Goal: Entertainment & Leisure: Consume media (video, audio)

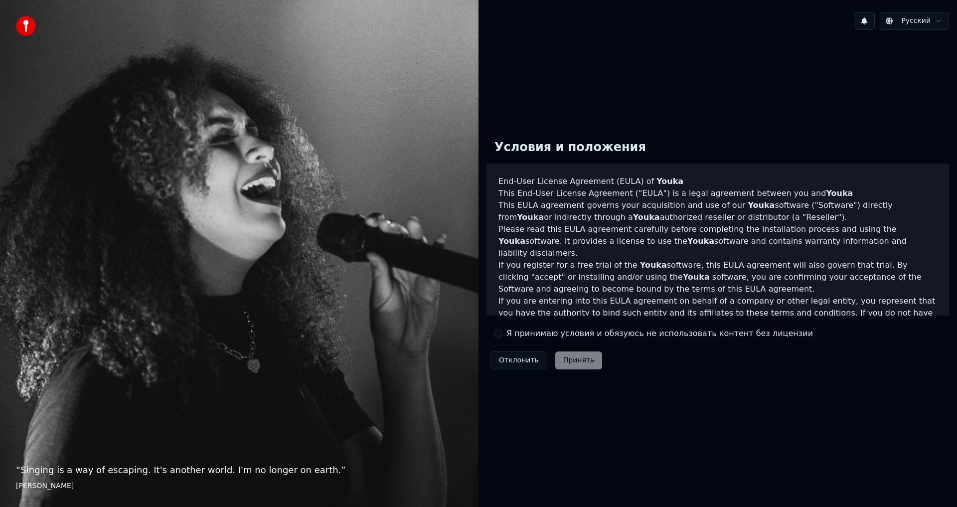
click at [523, 333] on label "Я принимаю условия и обязуюсь не использовать контент без лицензии" at bounding box center [659, 333] width 306 height 12
click at [502, 333] on button "Я принимаю условия и обязуюсь не использовать контент без лицензии" at bounding box center [498, 333] width 8 height 8
click at [573, 357] on button "Принять" at bounding box center [578, 360] width 47 height 18
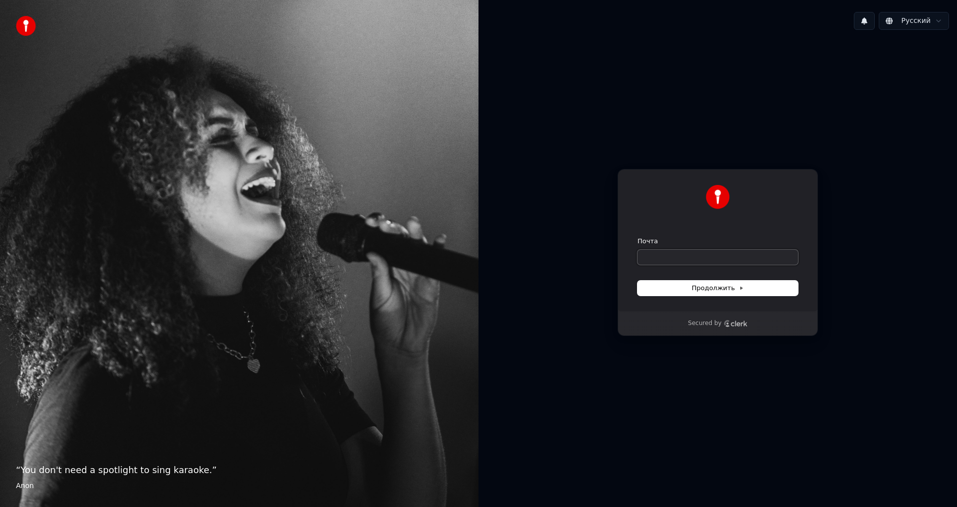
click at [681, 255] on input "Почта" at bounding box center [717, 257] width 160 height 15
click at [700, 292] on span "Продолжить" at bounding box center [718, 288] width 52 height 9
click at [700, 283] on button "Продолжить" at bounding box center [717, 288] width 160 height 15
click at [689, 260] on input "Почта" at bounding box center [717, 257] width 160 height 15
type input "*"
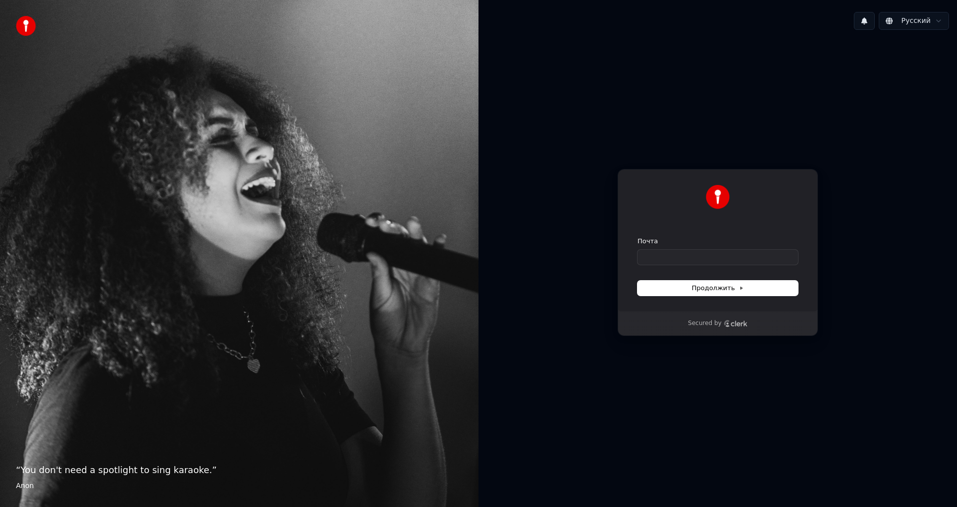
click at [827, 132] on div "Продолжить с помощью Google или Почта Продолжить Secured by" at bounding box center [717, 252] width 478 height 429
click at [726, 192] on img at bounding box center [718, 197] width 24 height 24
click at [680, 251] on input "Почта" at bounding box center [717, 257] width 160 height 15
type input "*"
click at [637, 237] on button "submit" at bounding box center [637, 237] width 0 height 0
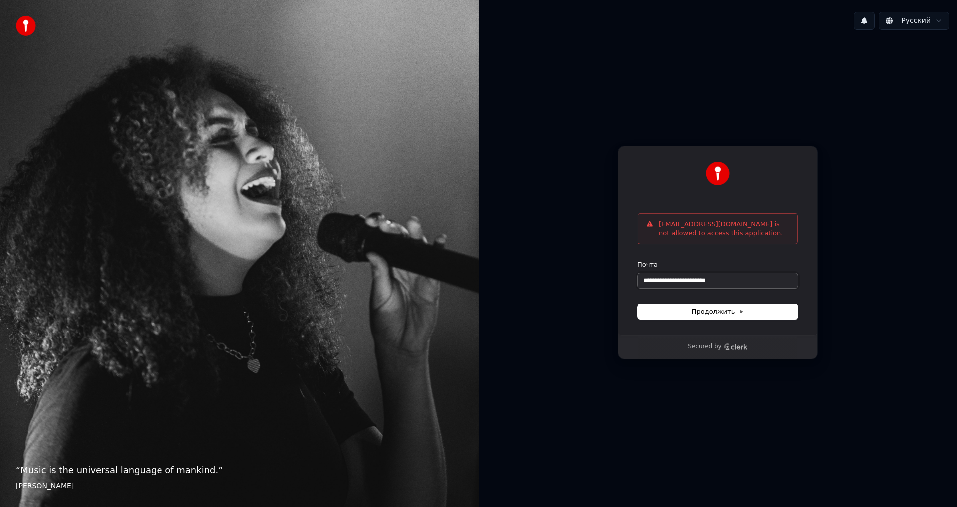
click at [773, 286] on input "**********" at bounding box center [717, 280] width 160 height 15
click at [763, 312] on button "Продолжить" at bounding box center [717, 311] width 160 height 15
type input "**********"
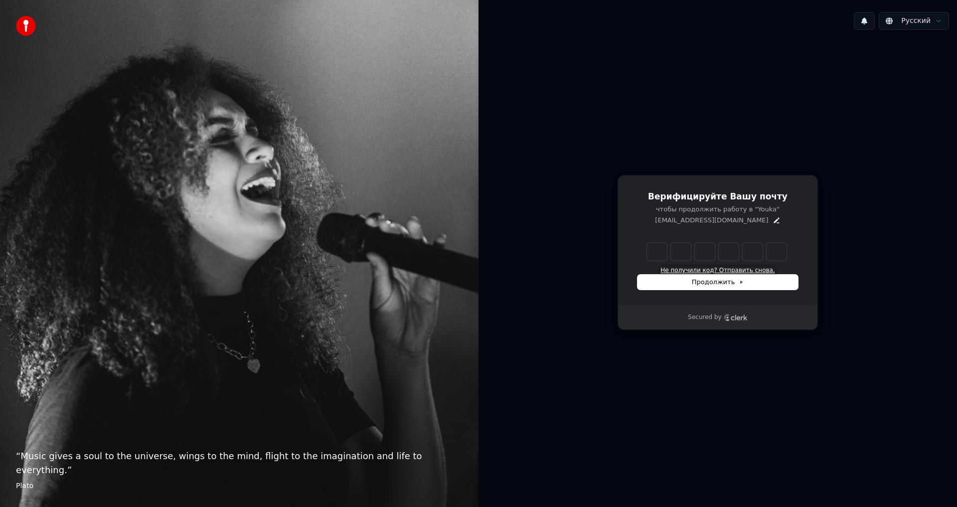
click at [731, 270] on button "Не получили код? Отправить снова." at bounding box center [717, 271] width 114 height 8
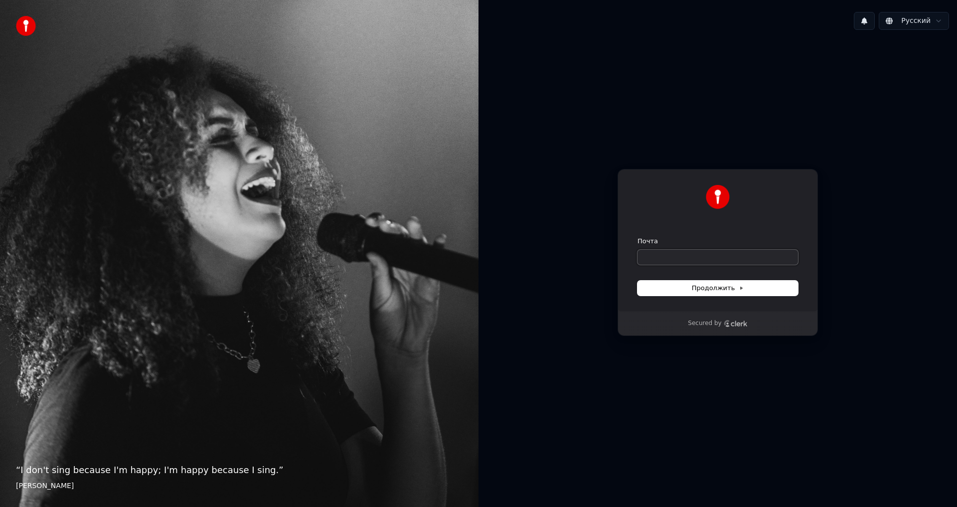
click at [681, 261] on input "Почта" at bounding box center [717, 257] width 160 height 15
click at [726, 287] on span "Продолжить" at bounding box center [718, 288] width 52 height 9
click at [775, 227] on div "**********" at bounding box center [717, 240] width 200 height 143
click at [747, 284] on button "Продолжить" at bounding box center [717, 288] width 160 height 15
click at [735, 369] on div "**********" at bounding box center [717, 252] width 478 height 429
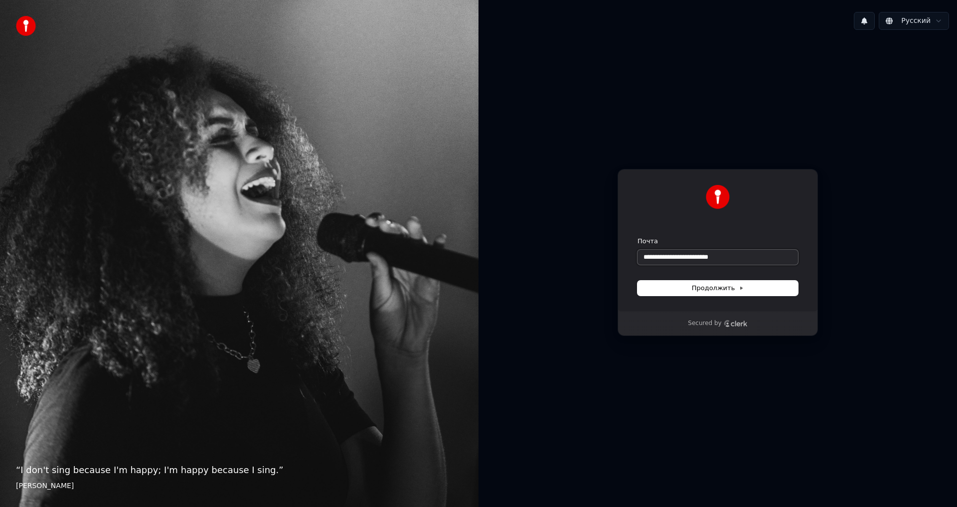
click at [696, 256] on input "**********" at bounding box center [717, 257] width 160 height 15
click at [723, 282] on button "Продолжить" at bounding box center [717, 288] width 160 height 15
type input "**********"
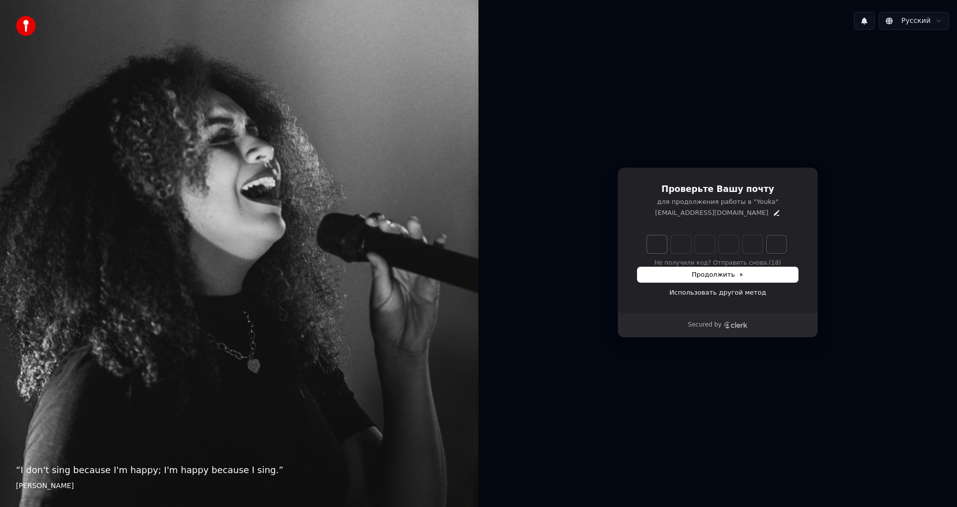
paste input "*"
type input "******"
type input "*"
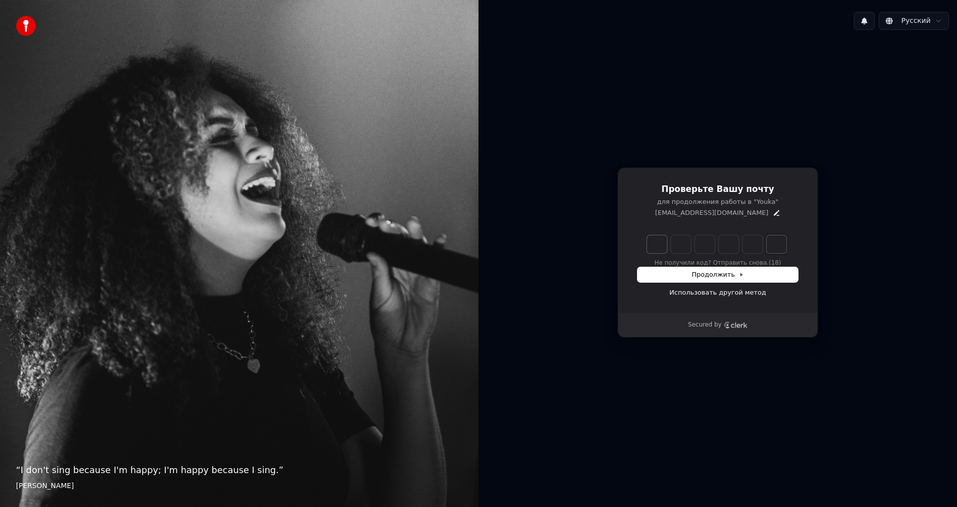
type input "*"
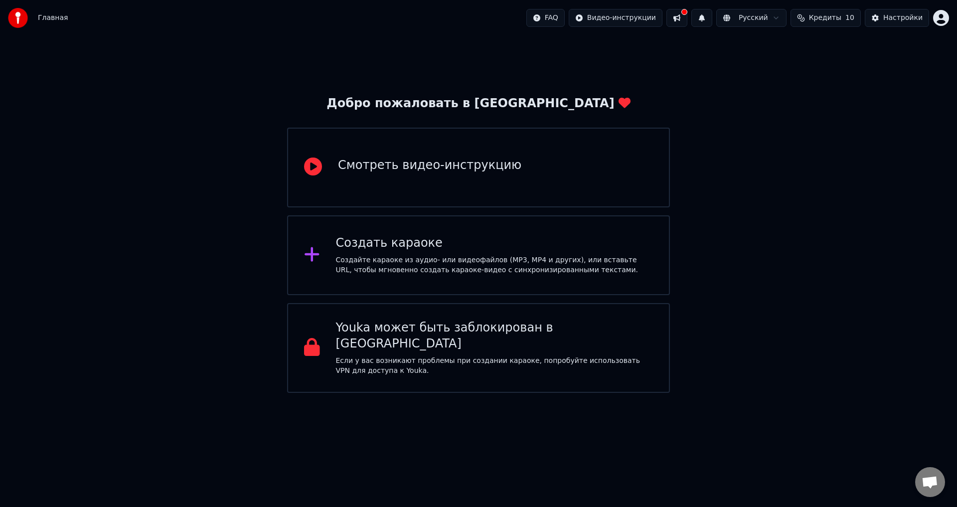
click at [281, 138] on div "Добро пожаловать в Youka Смотреть видео-инструкцию Создать караоке Создайте кар…" at bounding box center [478, 214] width 957 height 357
click at [467, 174] on div "Смотреть видео-инструкцию" at bounding box center [429, 167] width 183 height 20
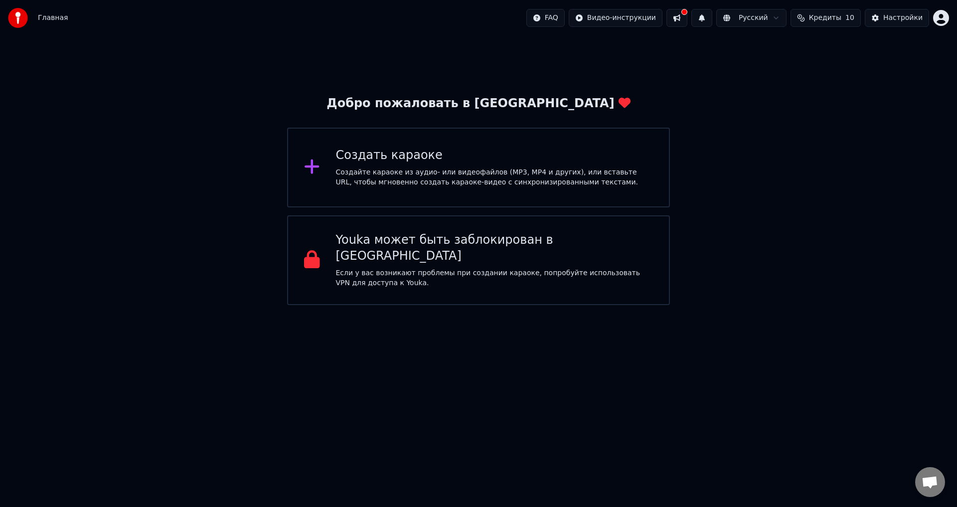
click at [205, 233] on div "Добро пожаловать в Youka Создать караоке Создайте караоке из аудио- или видеофа…" at bounding box center [478, 170] width 957 height 269
click at [456, 174] on div "Создайте караоке из аудио- или видеофайлов (MP3, MP4 и других), или вставьте UR…" at bounding box center [494, 177] width 317 height 20
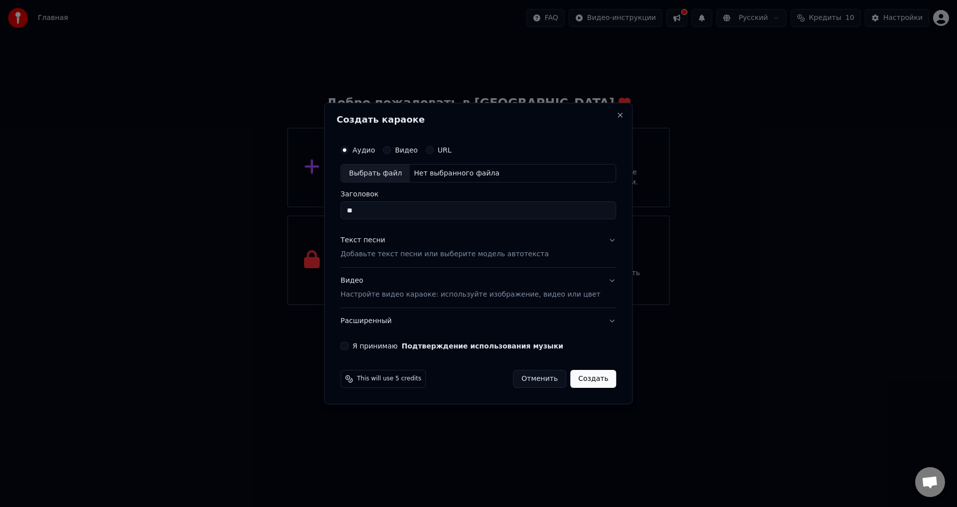
type input "*"
type input "******"
click at [413, 258] on p "Добавьте текст песни или выберите модель автотекста" at bounding box center [444, 255] width 208 height 10
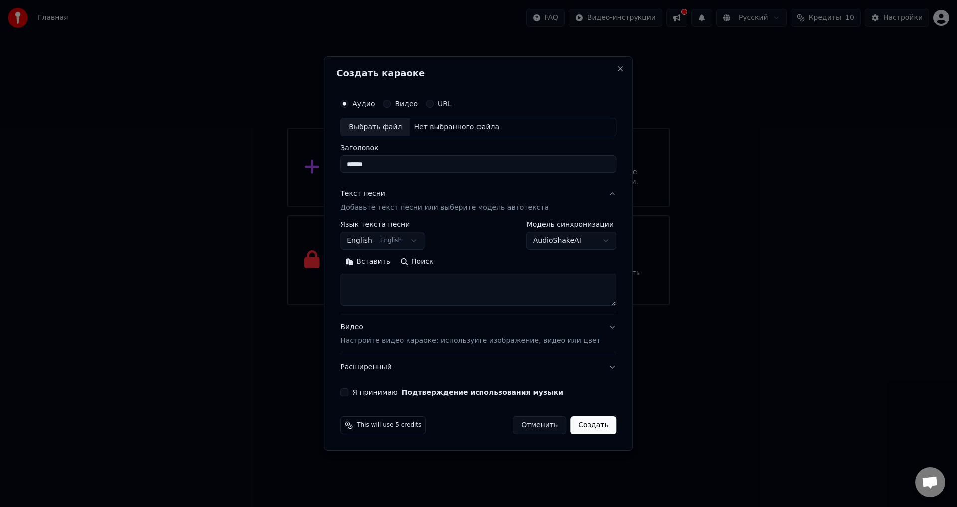
click at [421, 292] on textarea at bounding box center [478, 290] width 276 height 32
click at [410, 243] on body "**********" at bounding box center [478, 152] width 957 height 305
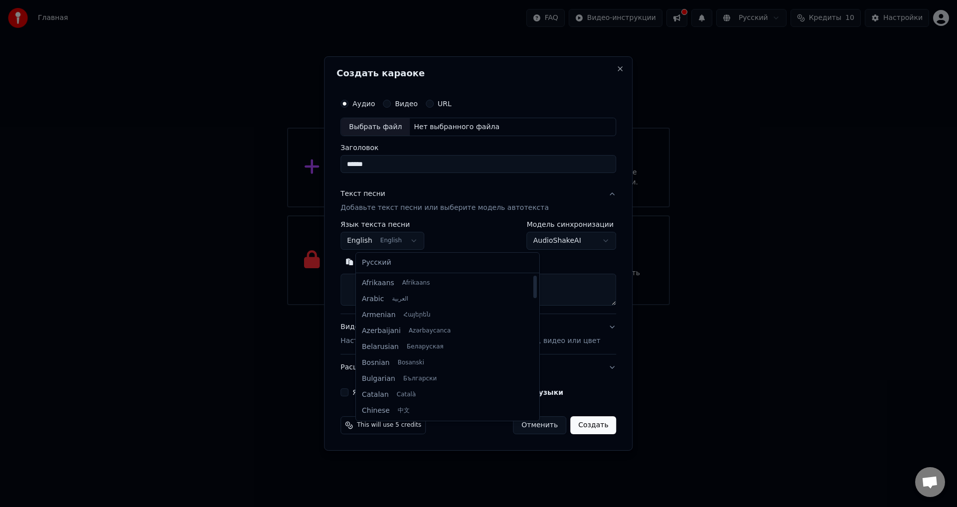
click at [485, 235] on body "**********" at bounding box center [478, 152] width 957 height 305
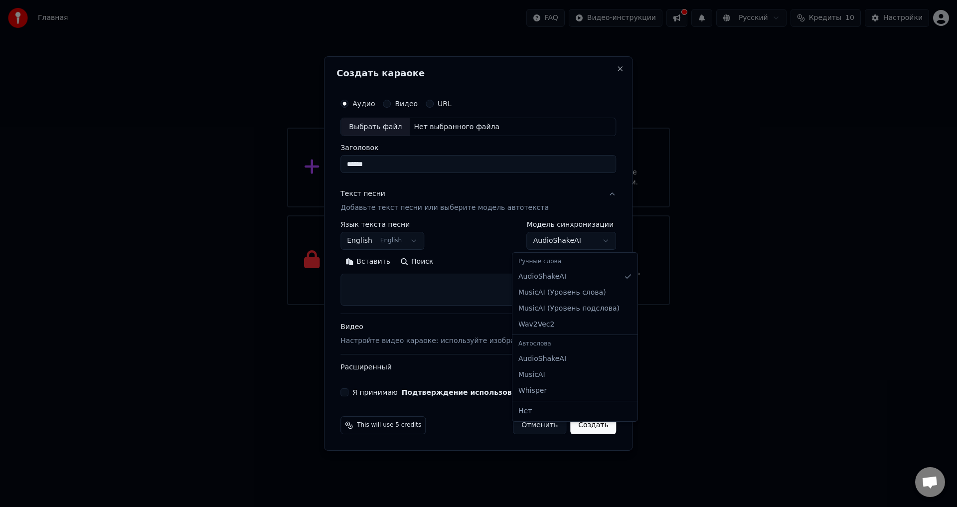
click at [536, 240] on body "**********" at bounding box center [478, 152] width 957 height 305
click at [483, 234] on body "**********" at bounding box center [478, 152] width 957 height 305
click at [435, 290] on textarea at bounding box center [478, 290] width 276 height 32
select select
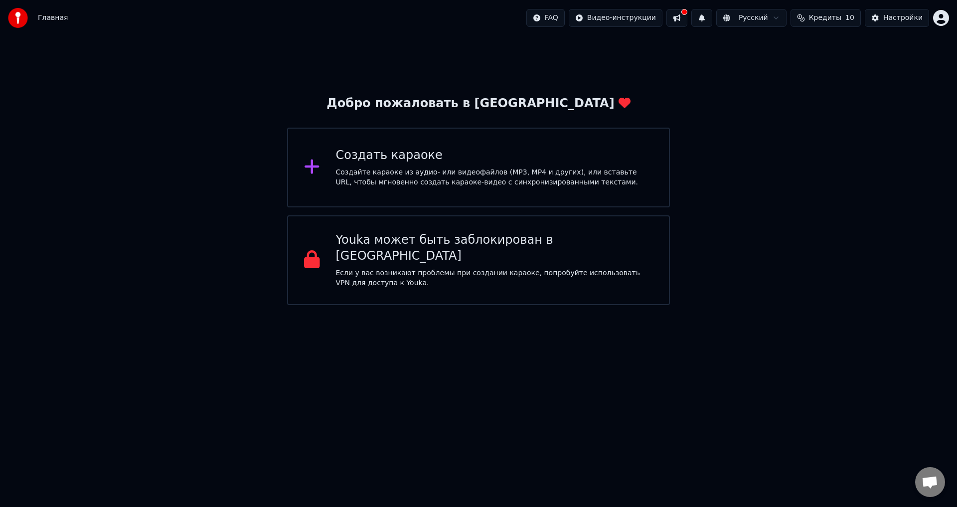
click at [435, 186] on div "Создайте караоке из аудио- или видеофайлов (MP3, MP4 и других), или вставьте UR…" at bounding box center [494, 177] width 317 height 20
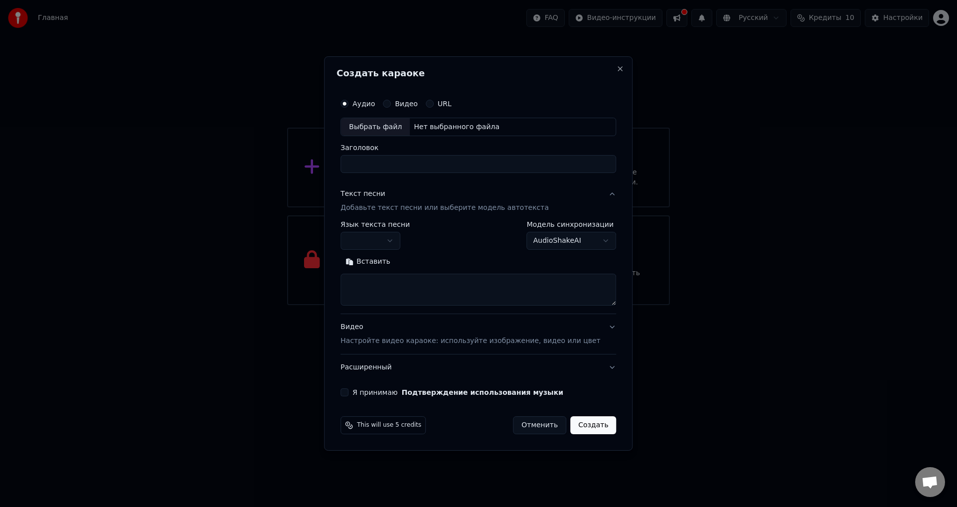
click at [419, 293] on textarea at bounding box center [478, 290] width 276 height 32
paste textarea "**********"
type textarea "**********"
click at [411, 161] on input "Заголовок" at bounding box center [478, 164] width 276 height 18
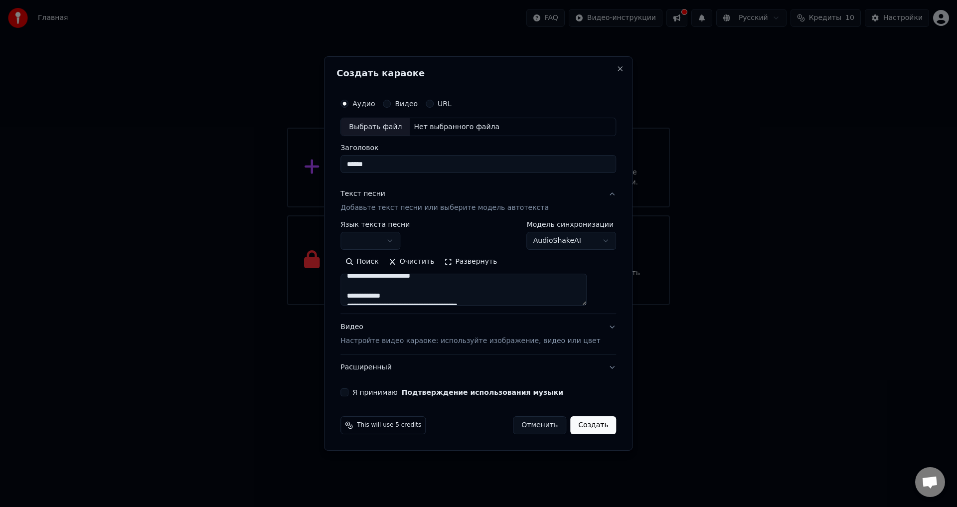
click at [348, 393] on button "Я принимаю Подтверждение использования музыки" at bounding box center [344, 392] width 8 height 8
click at [375, 371] on button "Расширенный" at bounding box center [478, 367] width 276 height 26
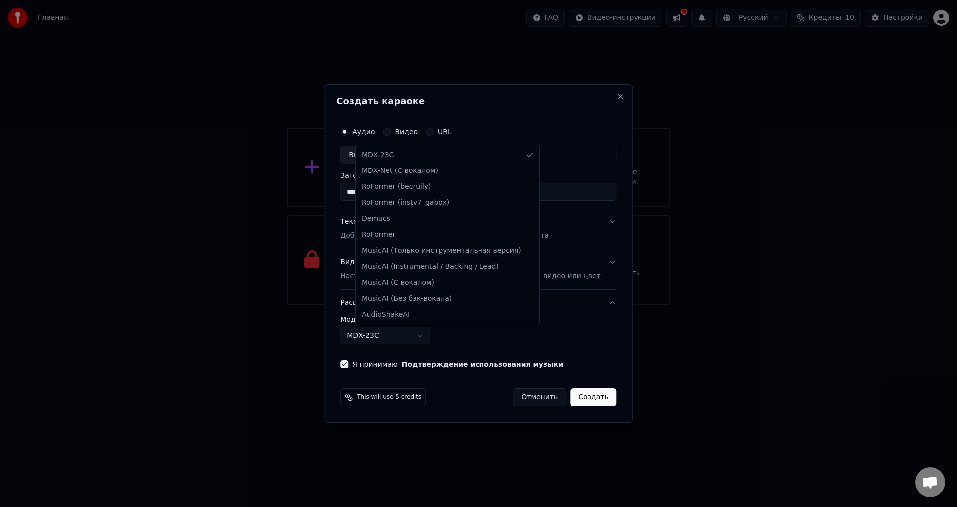
click at [407, 305] on body "Главная FAQ Видео-инструкции Русский Кредиты 10 Настройки Добро пожаловать в Yo…" at bounding box center [478, 152] width 957 height 305
click at [470, 305] on body "Главная FAQ Видео-инструкции Русский Кредиты 10 Настройки Добро пожаловать в Yo…" at bounding box center [478, 152] width 957 height 305
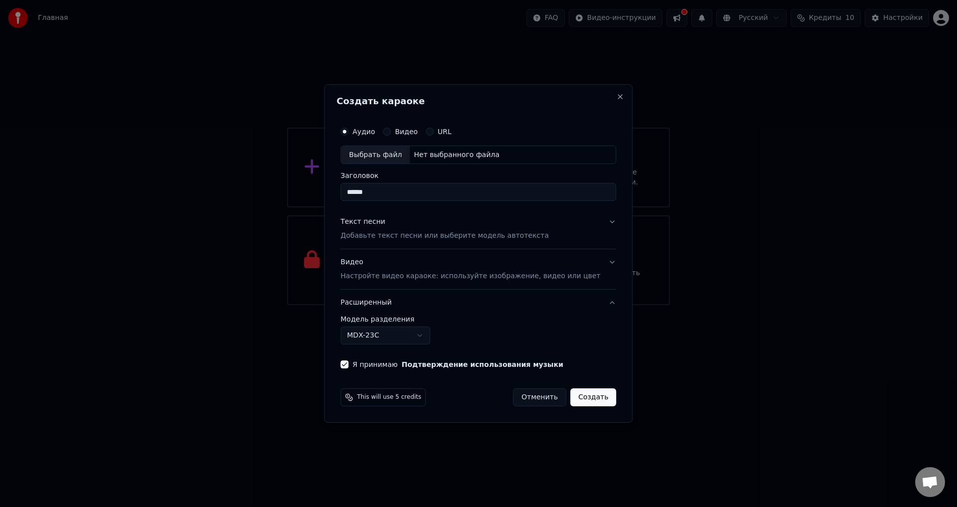
click at [395, 154] on div "Выбрать файл" at bounding box center [375, 155] width 69 height 18
type input "**********"
click at [598, 265] on button "Видео Настройте видео караоке: используйте изображение, видео или цвет" at bounding box center [478, 270] width 276 height 40
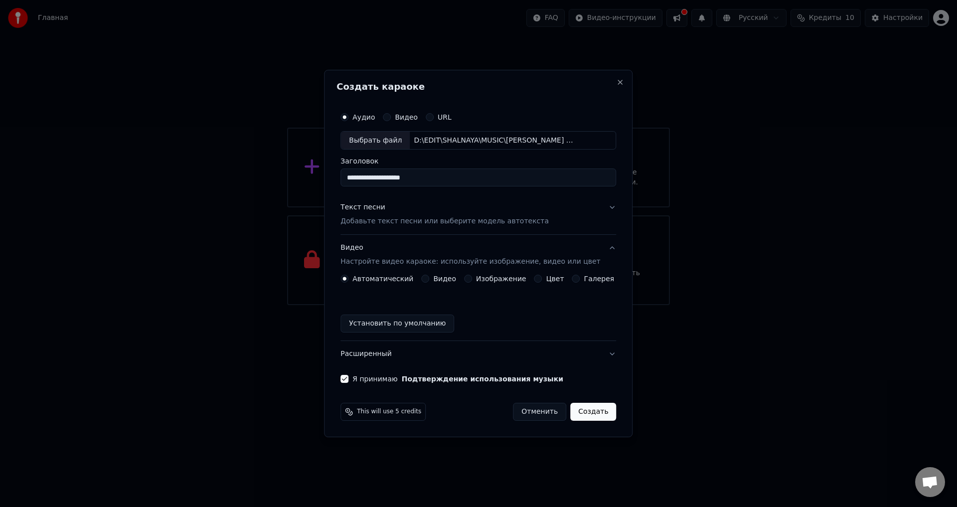
click at [546, 279] on label "Цвет" at bounding box center [555, 278] width 18 height 7
click at [542, 279] on button "Цвет" at bounding box center [538, 279] width 8 height 8
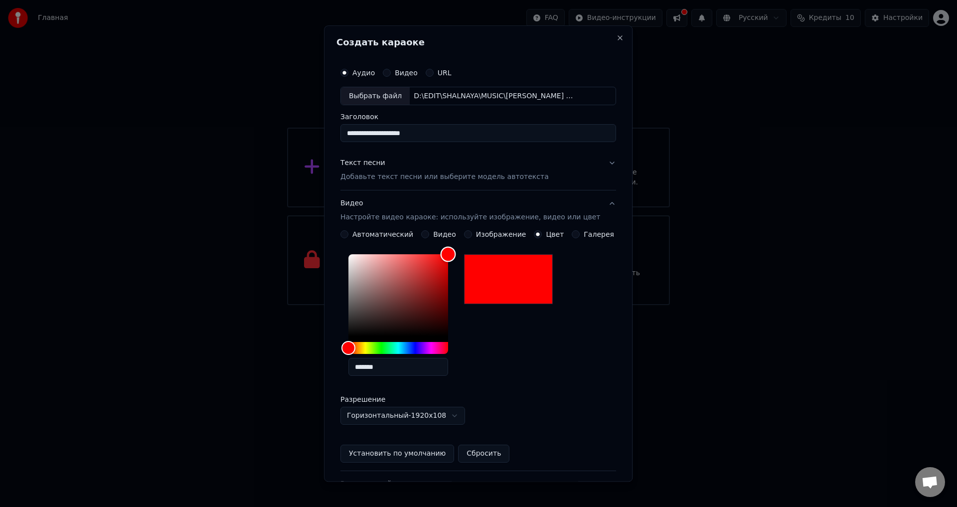
drag, startPoint x: 414, startPoint y: 312, endPoint x: 467, endPoint y: 247, distance: 84.7
click at [467, 247] on div "**********" at bounding box center [478, 347] width 276 height 232
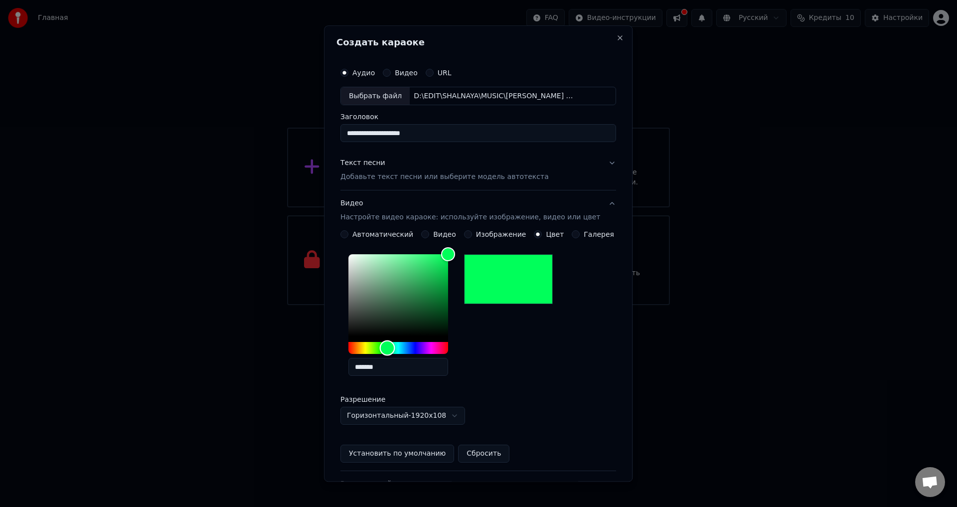
type input "*******"
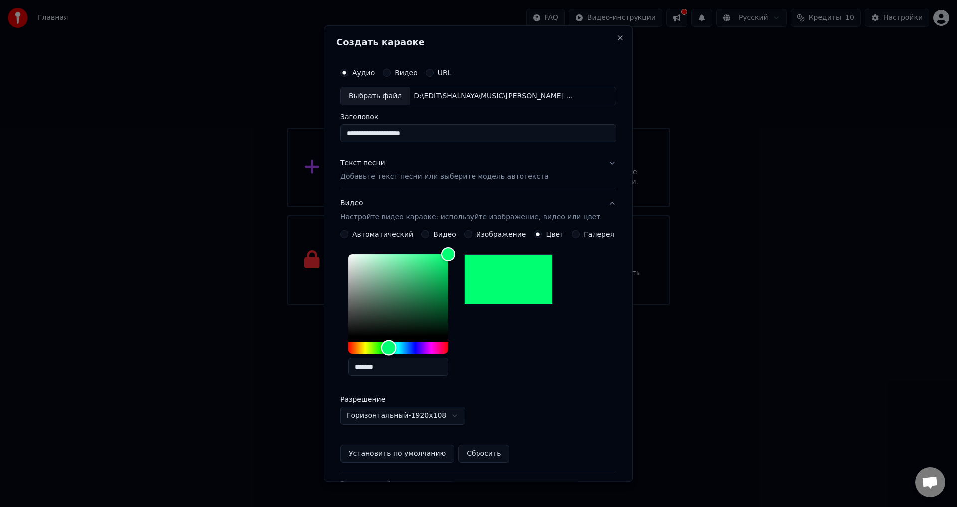
drag, startPoint x: 385, startPoint y: 348, endPoint x: 396, endPoint y: 352, distance: 11.2
click at [396, 352] on div "Hue" at bounding box center [398, 348] width 100 height 12
drag, startPoint x: 401, startPoint y: 366, endPoint x: 357, endPoint y: 370, distance: 44.6
click at [350, 370] on div "*******" at bounding box center [478, 318] width 276 height 134
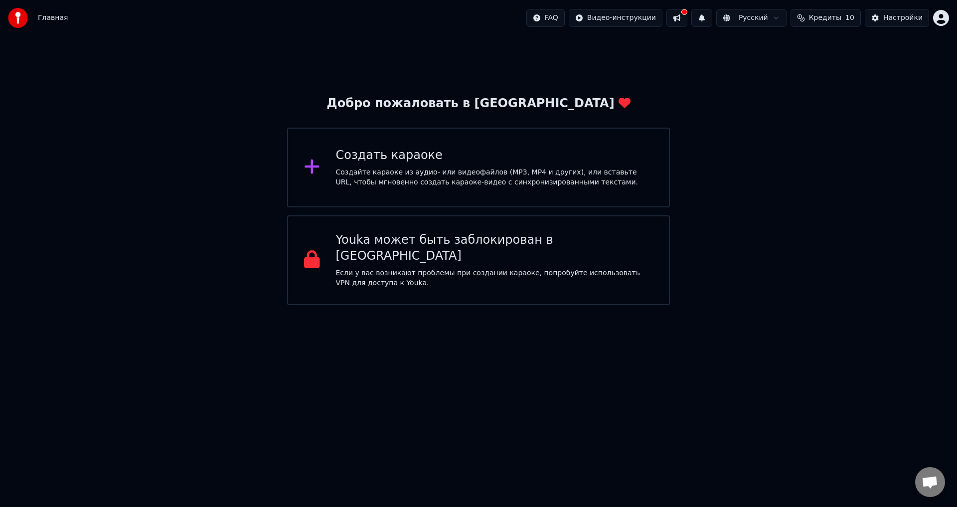
click at [416, 196] on div "Создать караоке Создайте караоке из аудио- или видеофайлов (MP3, MP4 и других),…" at bounding box center [478, 168] width 383 height 80
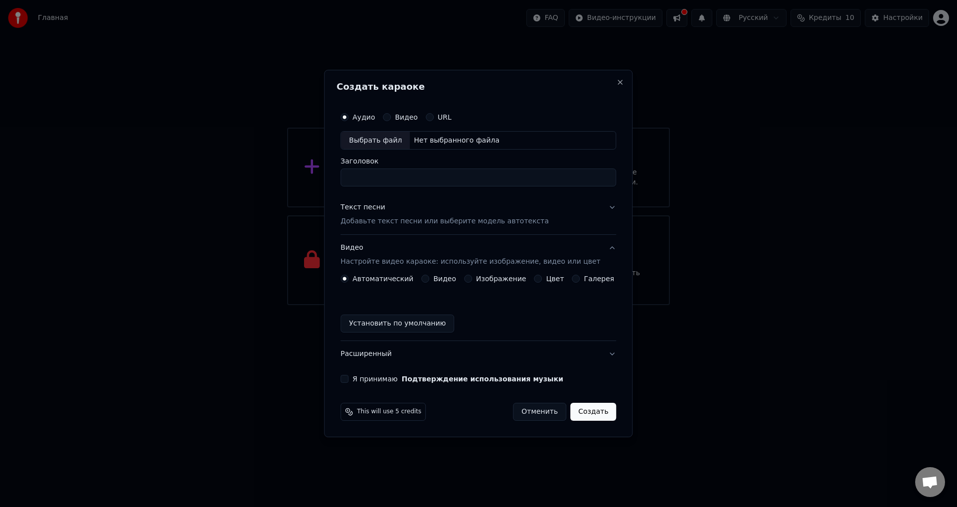
click at [433, 178] on input "Заголовок" at bounding box center [478, 178] width 276 height 18
click at [376, 133] on div "Выбрать файл" at bounding box center [375, 141] width 69 height 18
type input "**********"
click at [546, 280] on label "Цвет" at bounding box center [555, 278] width 18 height 7
click at [542, 280] on button "Цвет" at bounding box center [538, 279] width 8 height 8
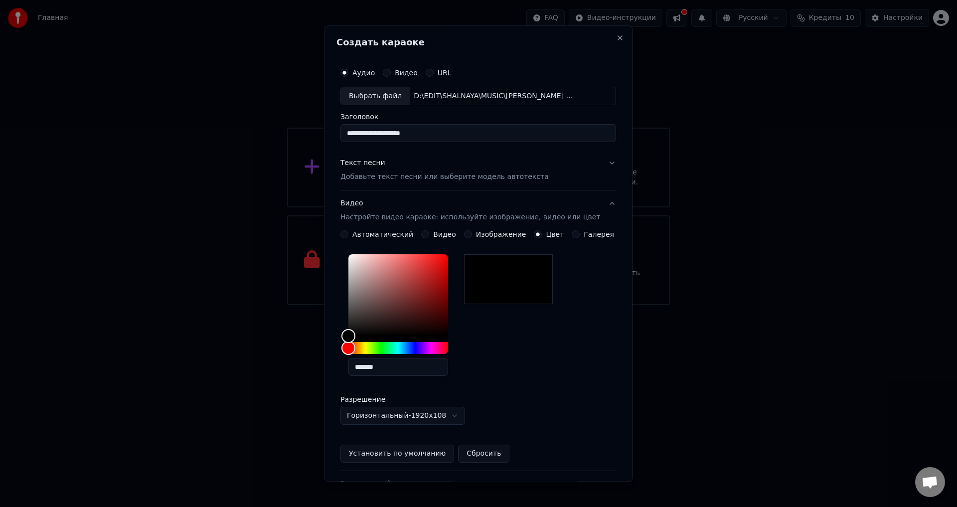
drag, startPoint x: 411, startPoint y: 369, endPoint x: 343, endPoint y: 367, distance: 67.3
click at [343, 367] on div "**********" at bounding box center [478, 288] width 284 height 458
paste input "text"
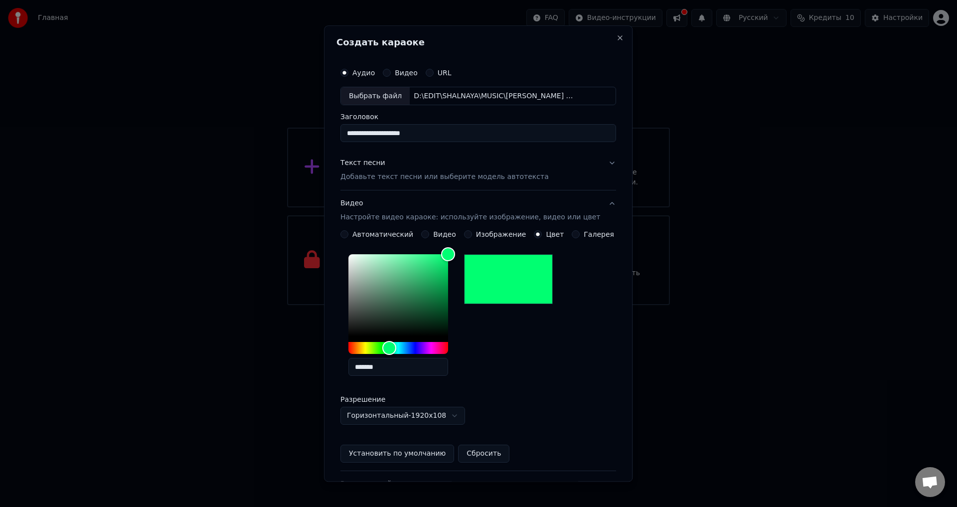
type input "*******"
click at [386, 166] on div "Текст песни Добавьте текст песни или выберите модель автотекста" at bounding box center [444, 170] width 208 height 24
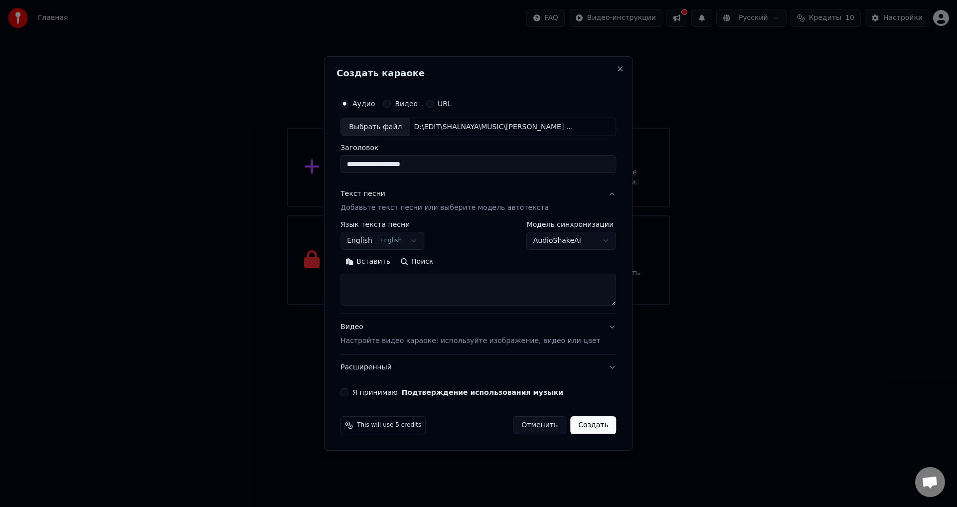
click at [417, 292] on textarea at bounding box center [478, 290] width 276 height 32
click at [388, 259] on button "Вставить" at bounding box center [367, 262] width 55 height 16
click at [584, 419] on button "Создать" at bounding box center [593, 425] width 46 height 18
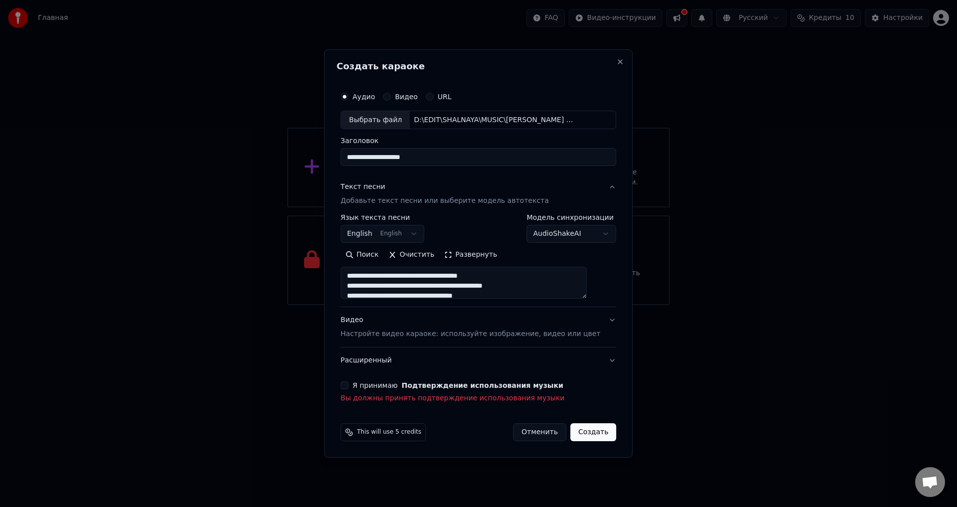
click at [410, 383] on label "Я принимаю Подтверждение использования музыки" at bounding box center [457, 385] width 211 height 7
click at [348, 383] on button "Я принимаю Подтверждение использования музыки" at bounding box center [344, 385] width 8 height 8
type textarea "**********"
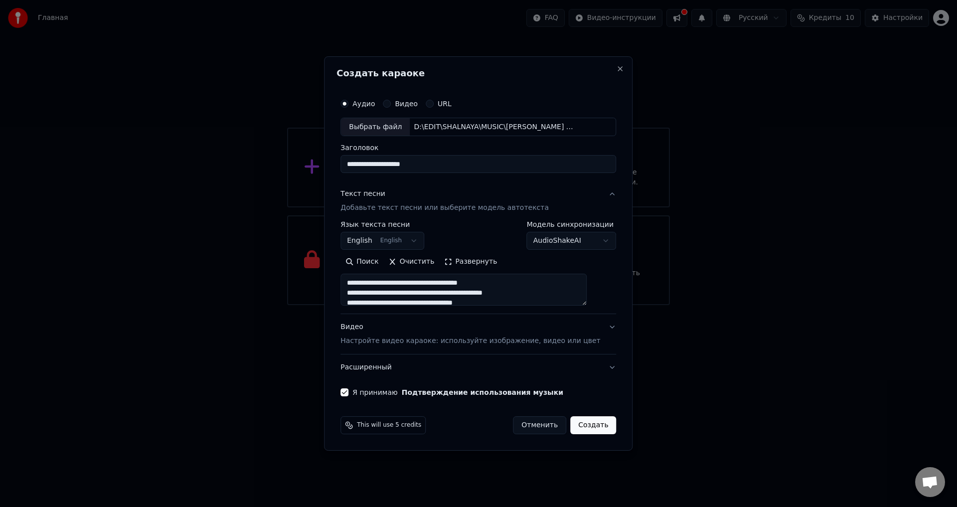
click at [579, 425] on button "Создать" at bounding box center [593, 425] width 46 height 18
select select "**"
type textarea "**********"
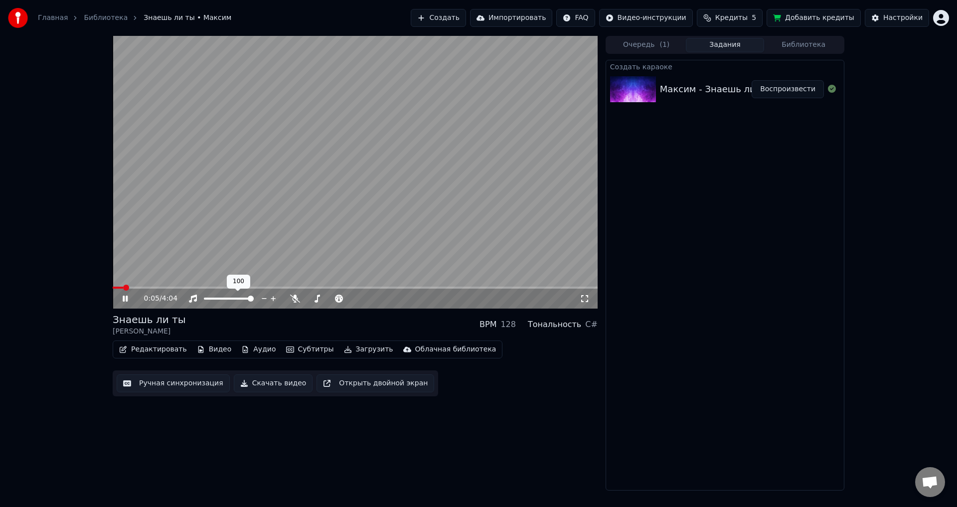
click at [217, 297] on span at bounding box center [229, 298] width 50 height 2
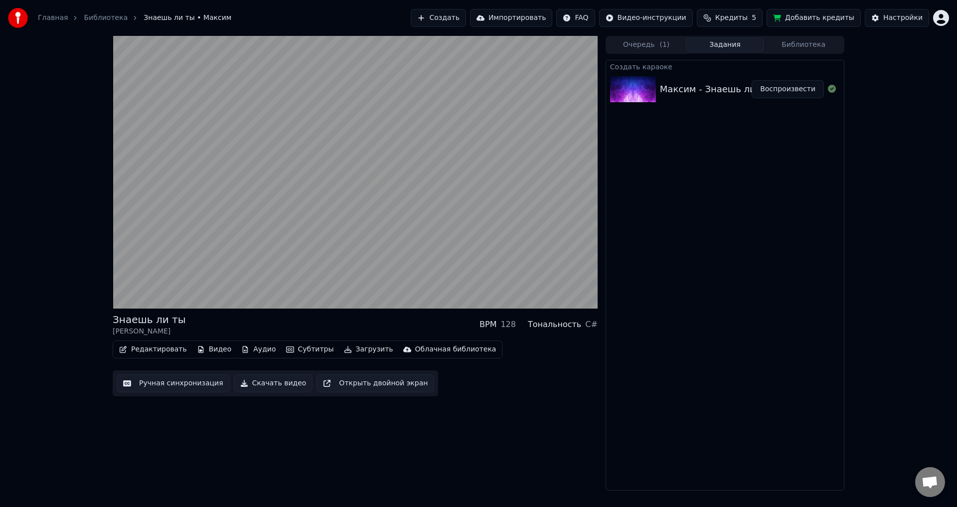
click at [362, 384] on button "Открыть двойной экран" at bounding box center [375, 383] width 118 height 18
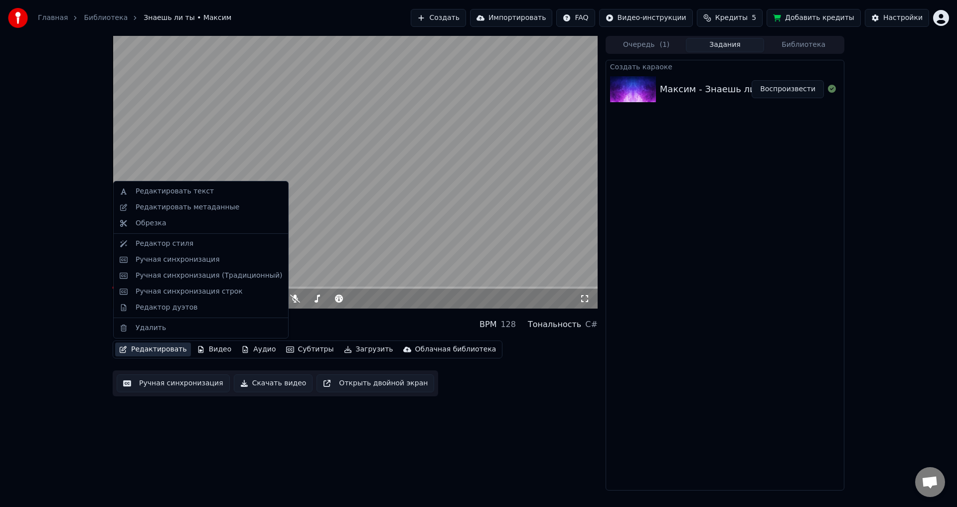
click at [172, 347] on button "Редактировать" at bounding box center [153, 349] width 76 height 14
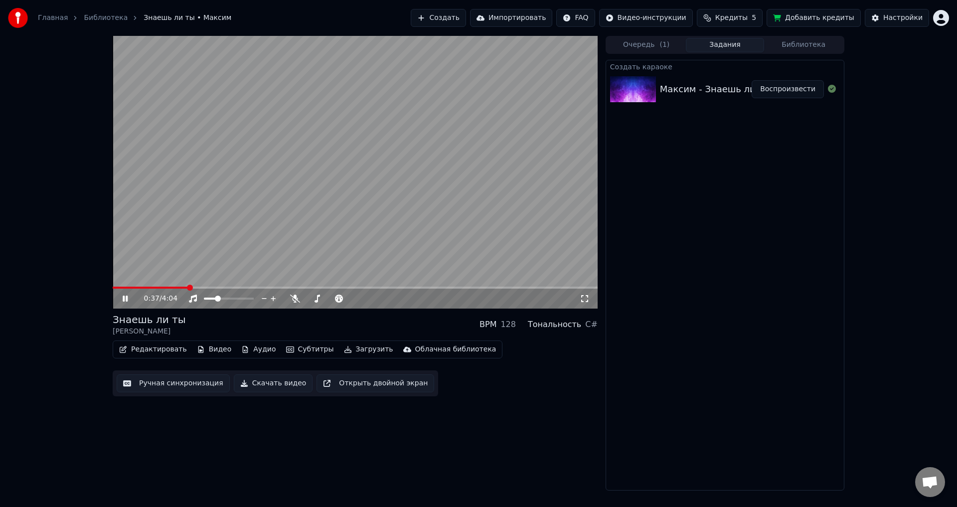
click at [781, 234] on div "Создать караоке [PERSON_NAME] - Знаешь ли ты Воспроизвести" at bounding box center [724, 275] width 239 height 431
click at [331, 203] on video at bounding box center [355, 172] width 485 height 273
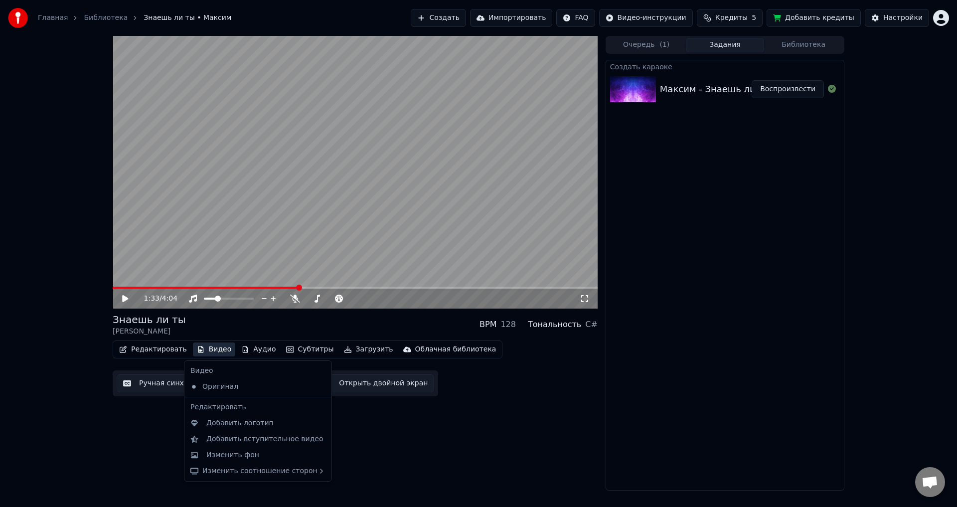
click at [212, 352] on button "Видео" at bounding box center [214, 349] width 43 height 14
click at [236, 452] on div "Изменить фон" at bounding box center [232, 455] width 53 height 10
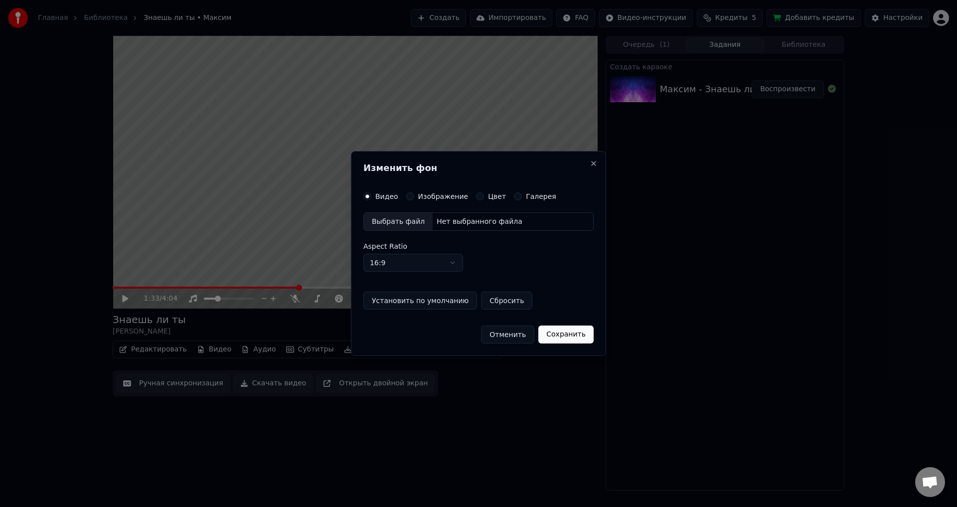
click at [514, 339] on button "Отменить" at bounding box center [507, 334] width 53 height 18
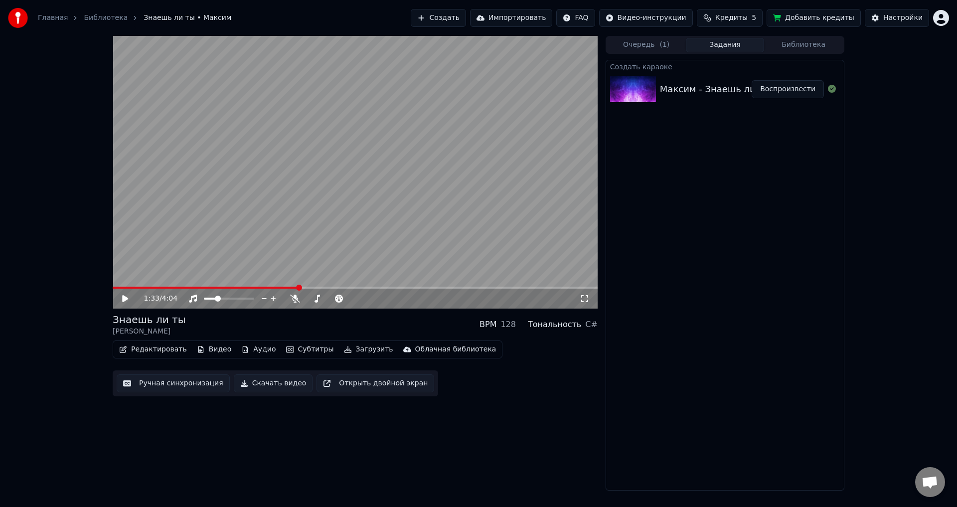
click at [295, 353] on button "Субтитры" at bounding box center [310, 349] width 56 height 14
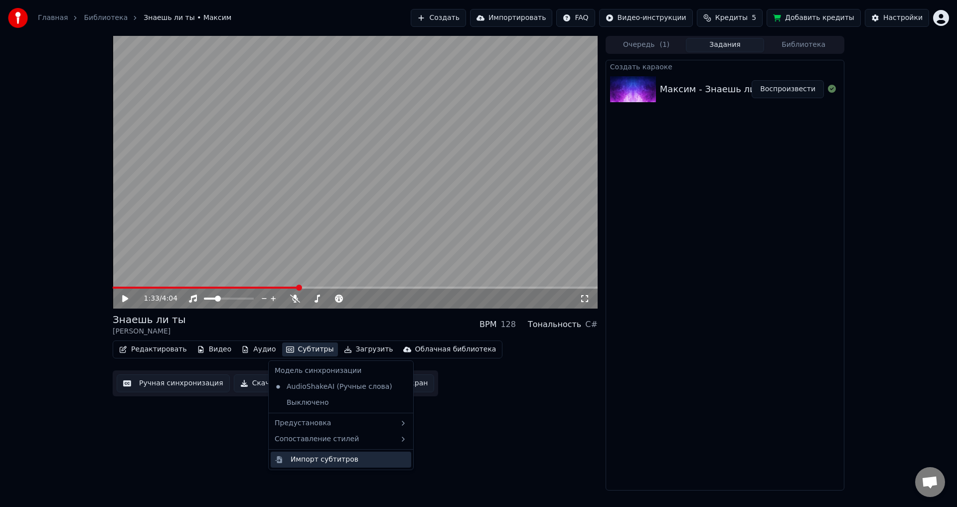
click at [341, 460] on div "Импорт субтитров" at bounding box center [325, 459] width 68 height 10
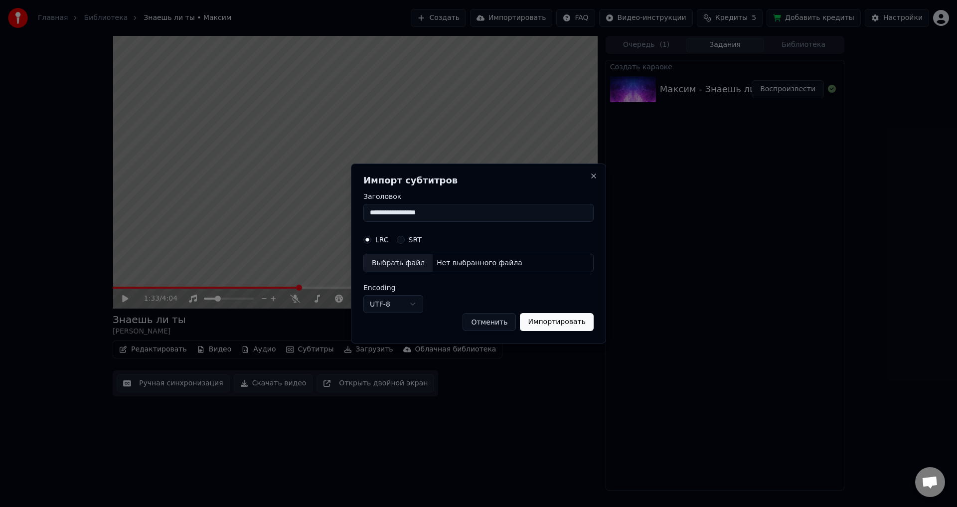
click at [504, 327] on button "Отменить" at bounding box center [488, 322] width 53 height 18
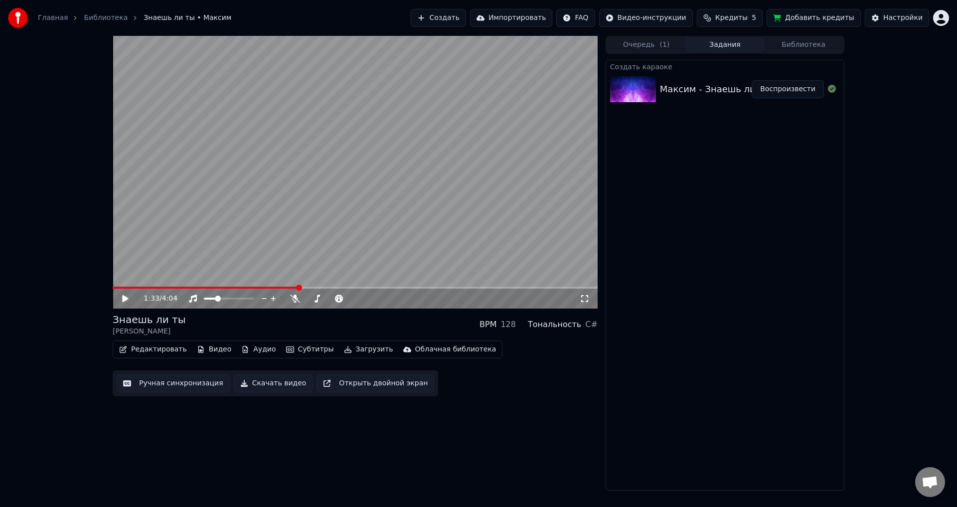
click at [297, 350] on button "Субтитры" at bounding box center [310, 349] width 56 height 14
click at [435, 429] on div "1:33 / 4:04 Знаешь ли ты Максим BPM 128 Тональность C# Редактировать Видео Ауди…" at bounding box center [355, 263] width 485 height 454
click at [358, 347] on button "Загрузить" at bounding box center [368, 349] width 57 height 14
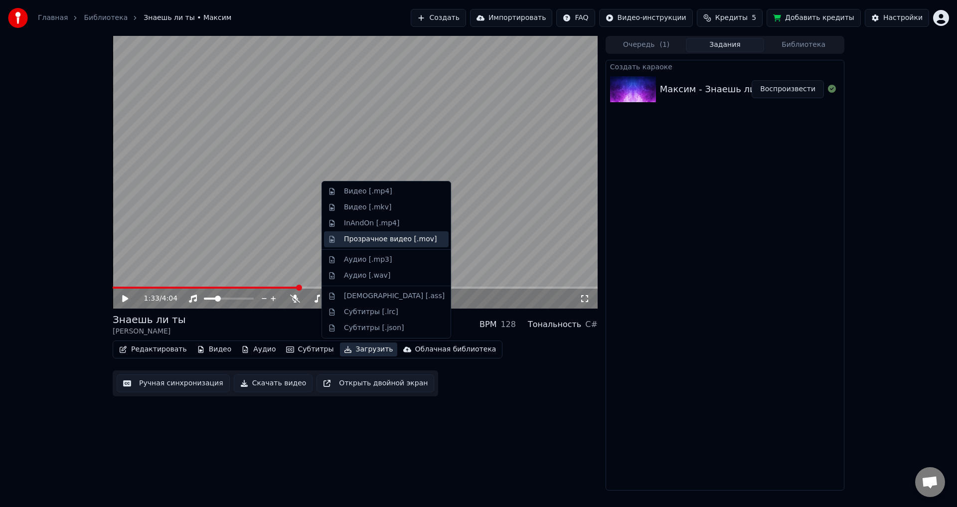
click at [369, 244] on div "Прозрачное видео [.mov]" at bounding box center [390, 239] width 93 height 10
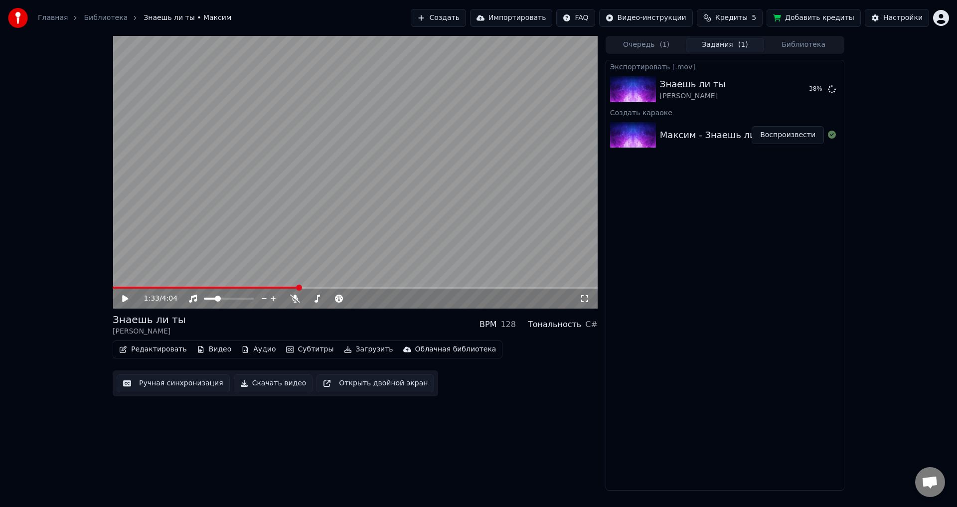
click at [169, 350] on button "Редактировать" at bounding box center [153, 349] width 76 height 14
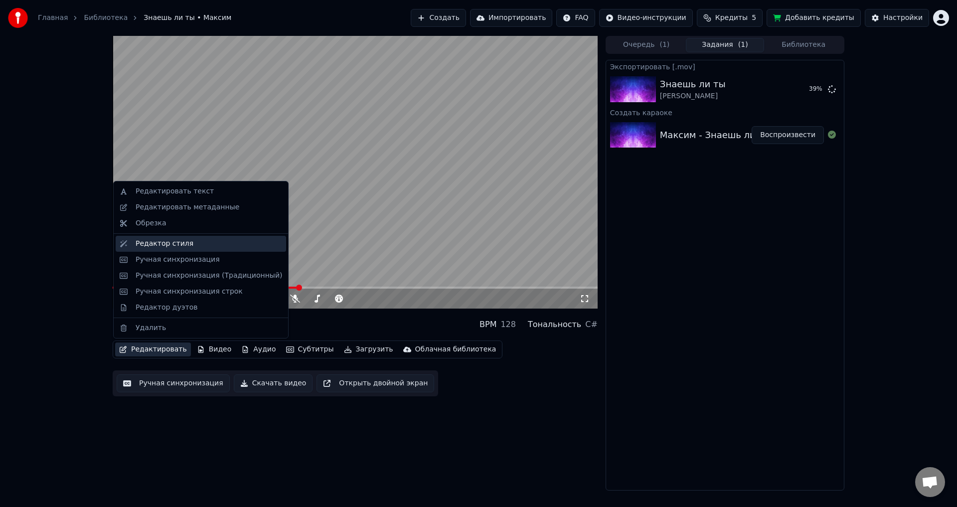
click at [188, 237] on div "Редактор стиля" at bounding box center [201, 244] width 170 height 16
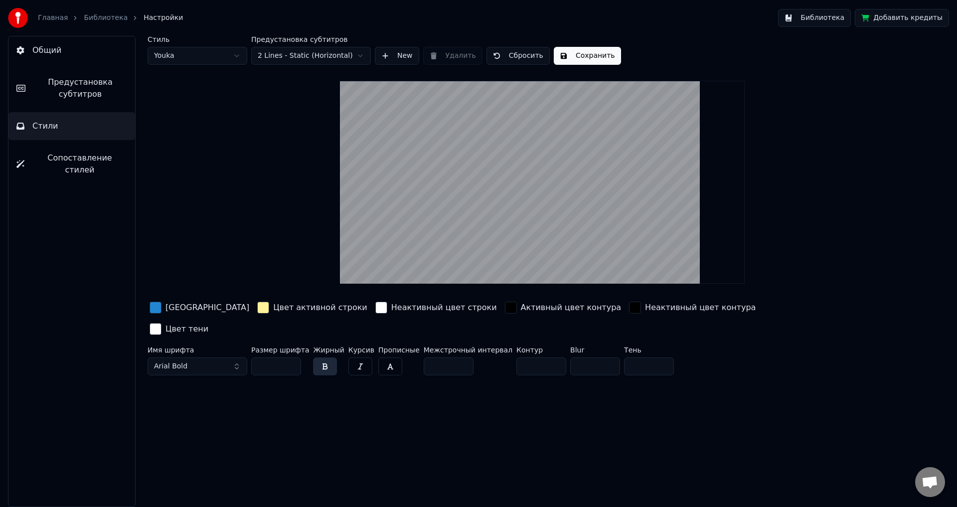
click at [505, 308] on div "button" at bounding box center [511, 307] width 12 height 12
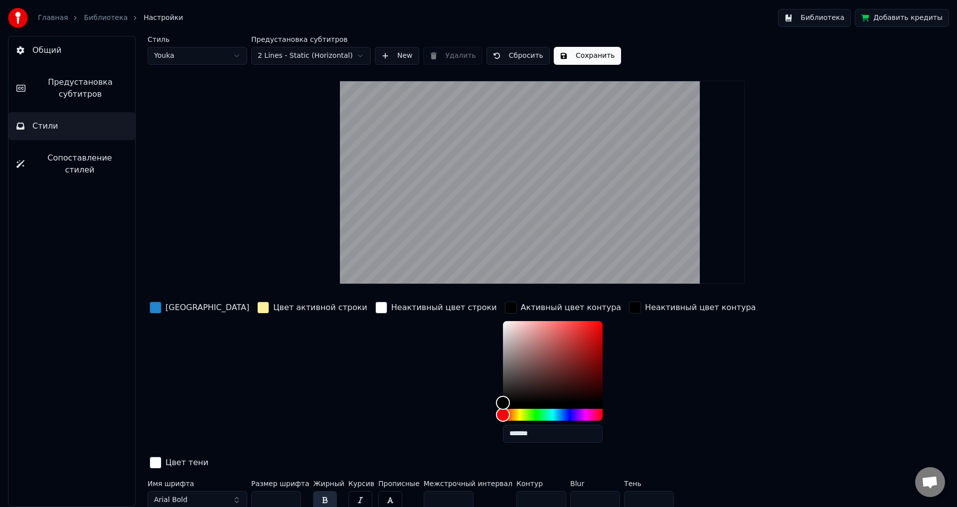
click at [210, 454] on div "Цвет тени" at bounding box center [178, 462] width 63 height 17
click at [219, 491] on button "Arial Bold" at bounding box center [197, 500] width 100 height 18
click at [308, 382] on div "Цвет активной строки" at bounding box center [312, 374] width 114 height 151
drag, startPoint x: 511, startPoint y: 479, endPoint x: 495, endPoint y: 482, distance: 15.8
click at [516, 491] on input "*" at bounding box center [541, 500] width 50 height 18
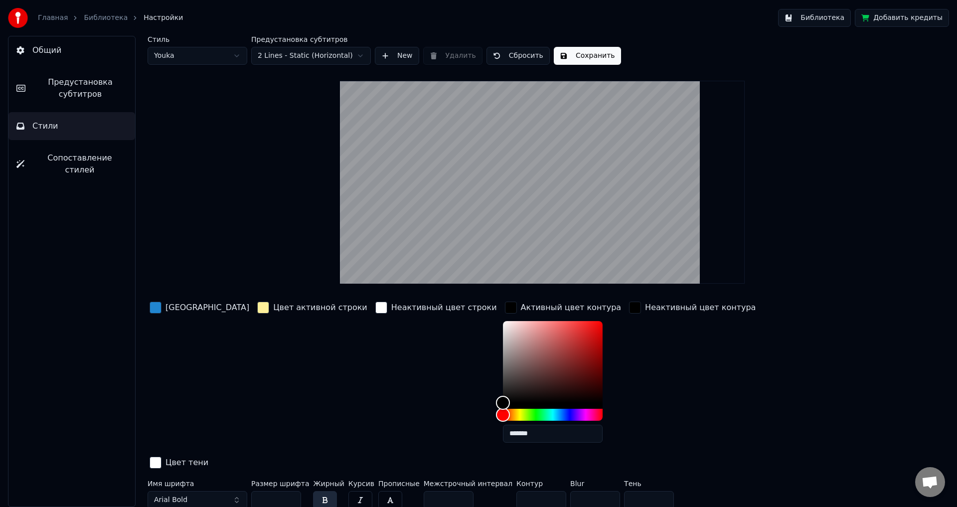
type input "*"
click at [627, 417] on div "Неактивный цвет контура" at bounding box center [692, 374] width 131 height 151
click at [154, 311] on div "button" at bounding box center [155, 307] width 12 height 12
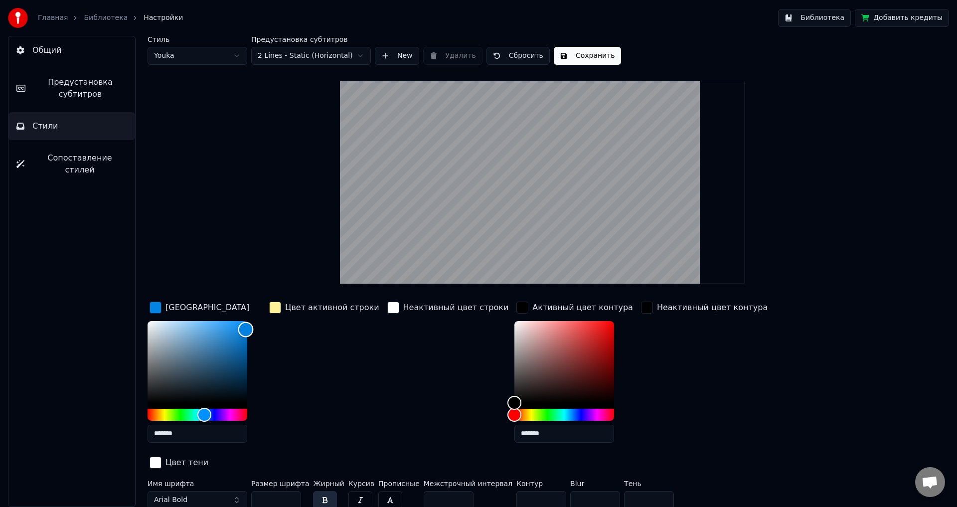
drag, startPoint x: 231, startPoint y: 338, endPoint x: 246, endPoint y: 329, distance: 17.0
click at [246, 329] on div "Color" at bounding box center [245, 329] width 15 height 15
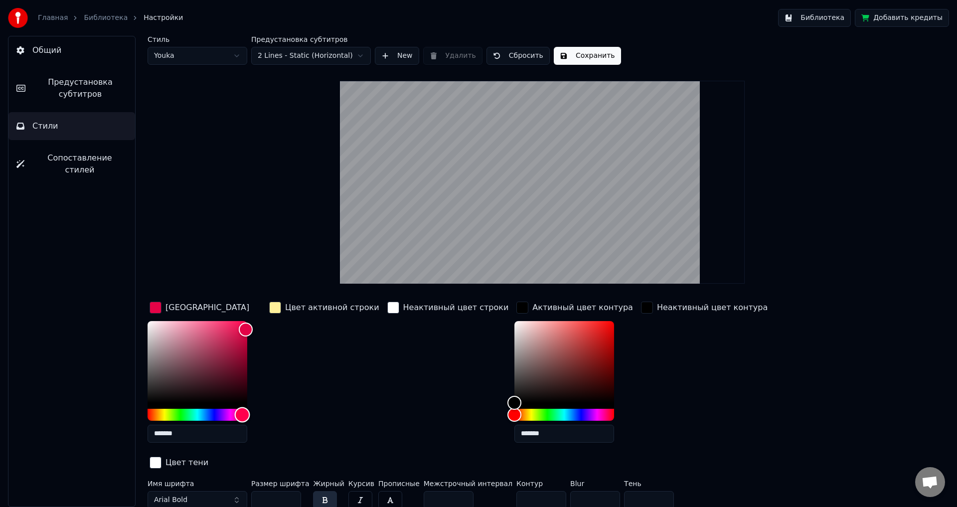
drag, startPoint x: 228, startPoint y: 412, endPoint x: 242, endPoint y: 412, distance: 14.0
click at [242, 412] on div "Hue" at bounding box center [197, 415] width 100 height 12
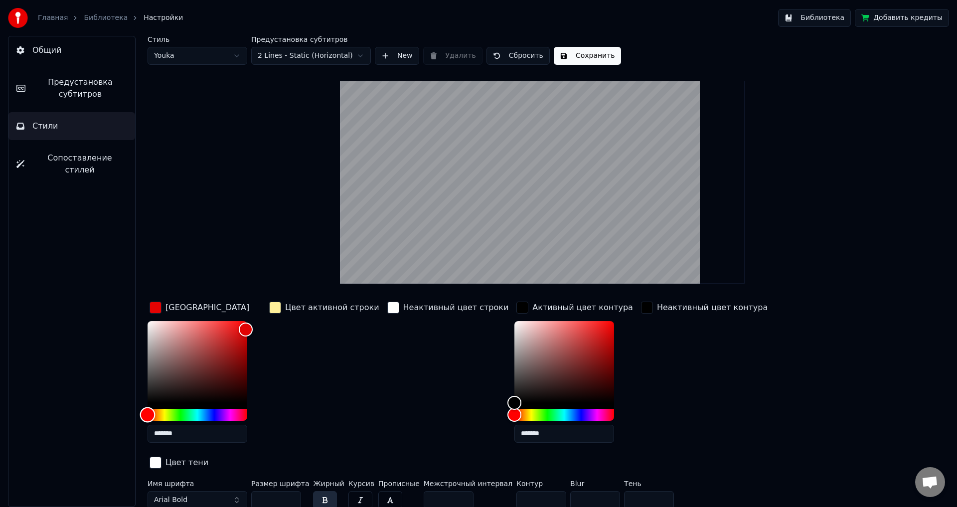
click at [147, 411] on div "Hue" at bounding box center [197, 415] width 100 height 12
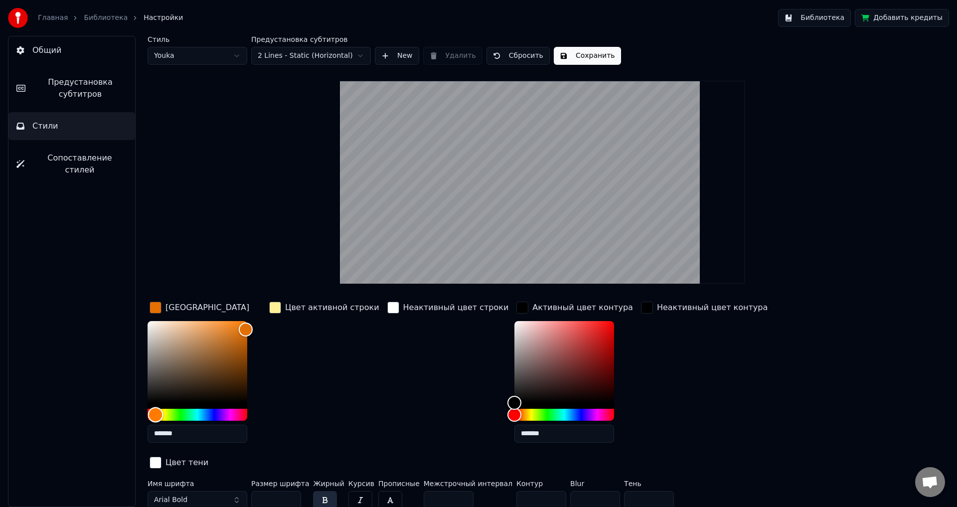
drag, startPoint x: 147, startPoint y: 412, endPoint x: 155, endPoint y: 416, distance: 9.6
click at [155, 416] on div "Hue" at bounding box center [155, 414] width 15 height 15
drag, startPoint x: 251, startPoint y: 325, endPoint x: 249, endPoint y: 316, distance: 8.8
click at [249, 316] on div "Color" at bounding box center [247, 320] width 15 height 15
type input "*******"
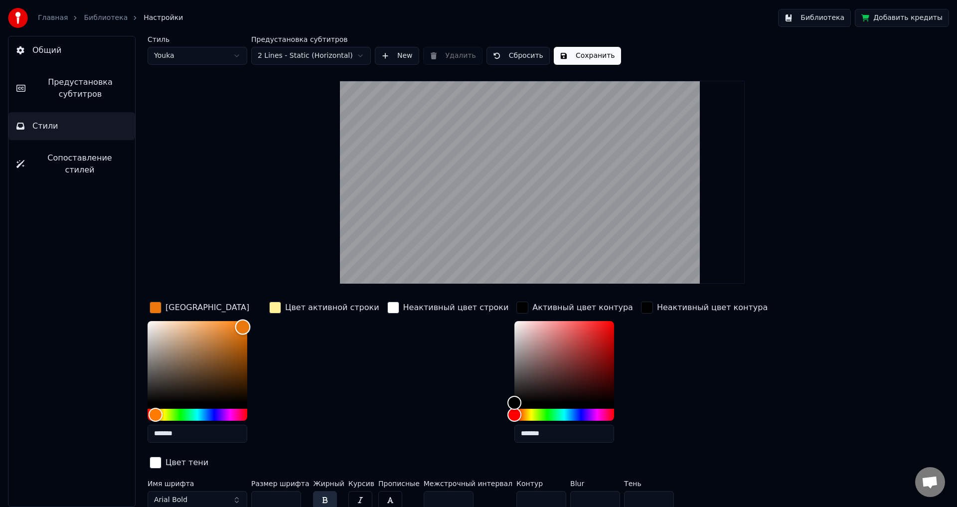
click at [243, 326] on div "Color" at bounding box center [242, 326] width 15 height 15
click at [319, 311] on div "Цвет активной строки" at bounding box center [332, 307] width 94 height 12
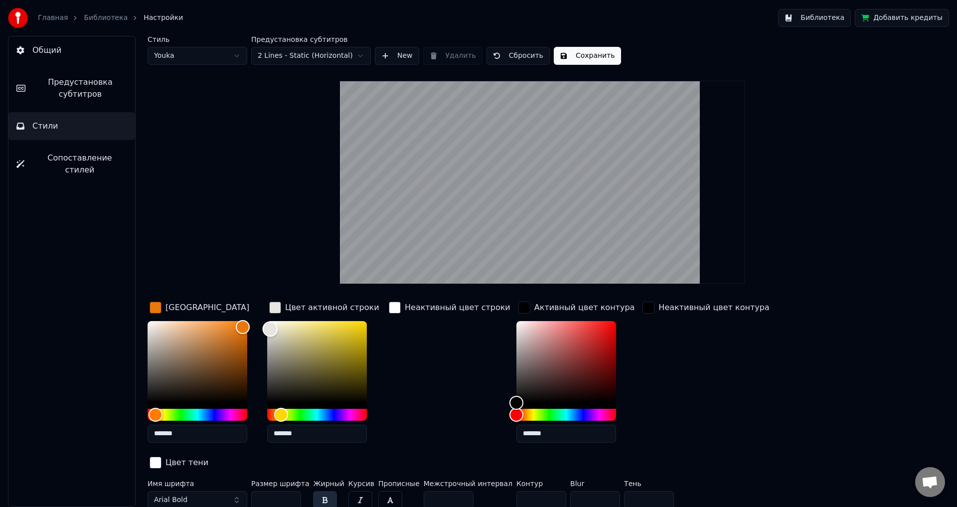
drag, startPoint x: 300, startPoint y: 338, endPoint x: 270, endPoint y: 328, distance: 31.4
click at [270, 328] on div "Color" at bounding box center [270, 328] width 15 height 15
type input "*******"
click at [272, 324] on div "Color" at bounding box center [271, 324] width 15 height 15
type input "*******"
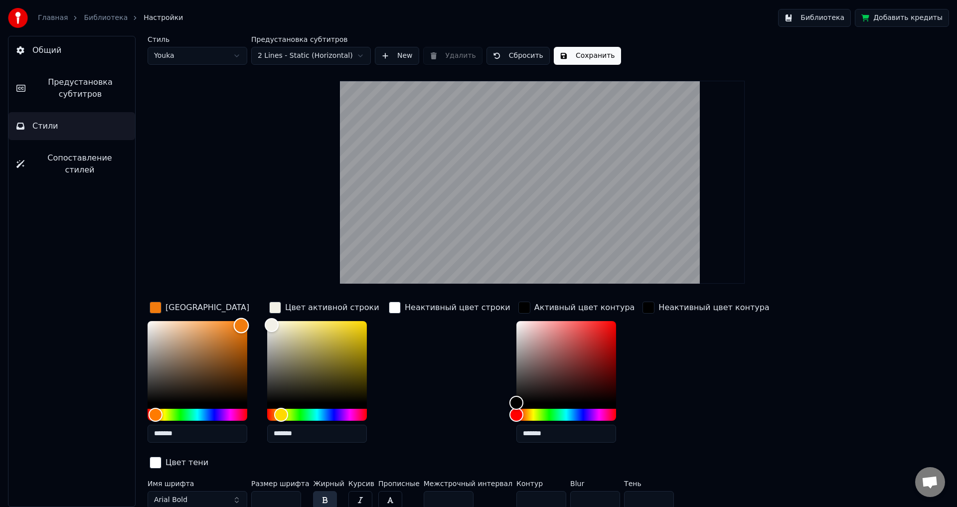
click at [241, 325] on div "Color" at bounding box center [241, 325] width 15 height 15
click at [574, 53] on button "Сохранить" at bounding box center [587, 56] width 67 height 18
click at [63, 18] on link "Главная" at bounding box center [53, 18] width 30 height 10
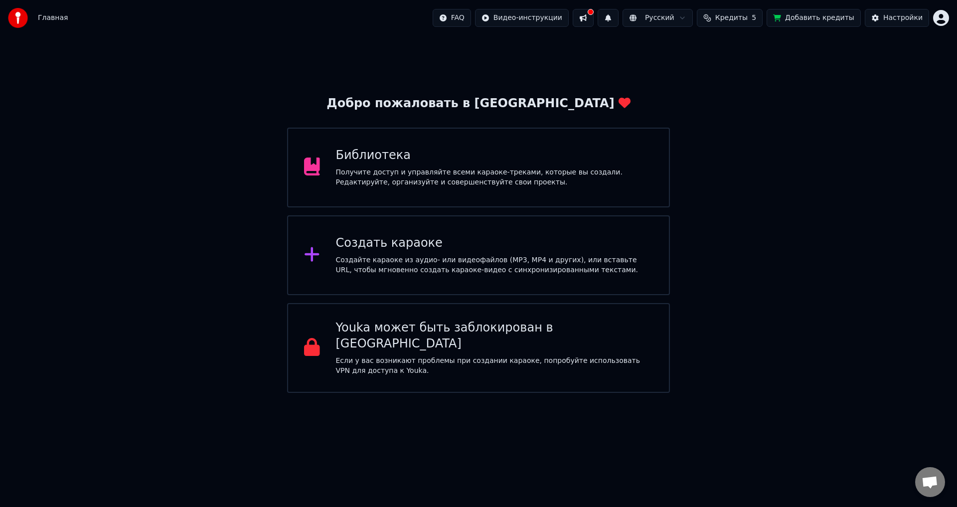
click at [55, 21] on span "Главная" at bounding box center [53, 18] width 30 height 10
click at [593, 19] on button at bounding box center [583, 18] width 21 height 18
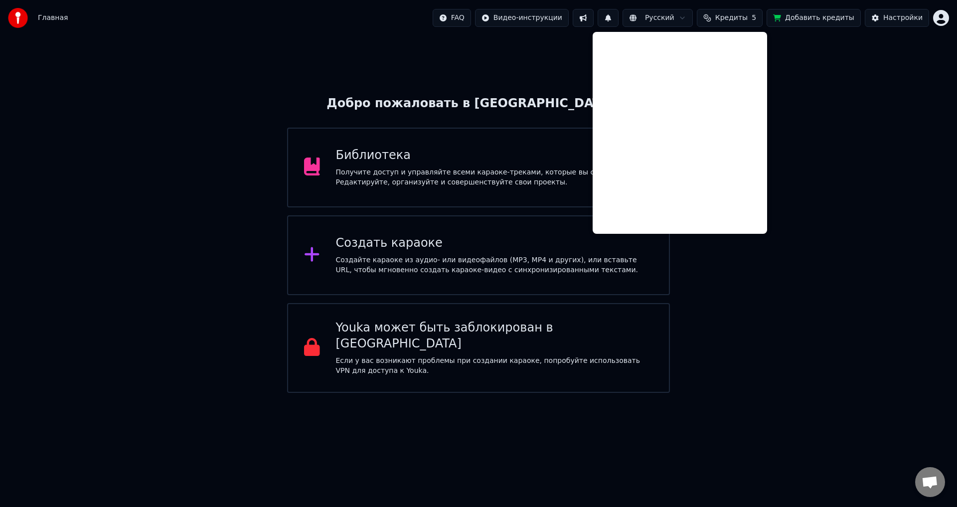
click at [743, 17] on span "Кредиты" at bounding box center [731, 18] width 32 height 10
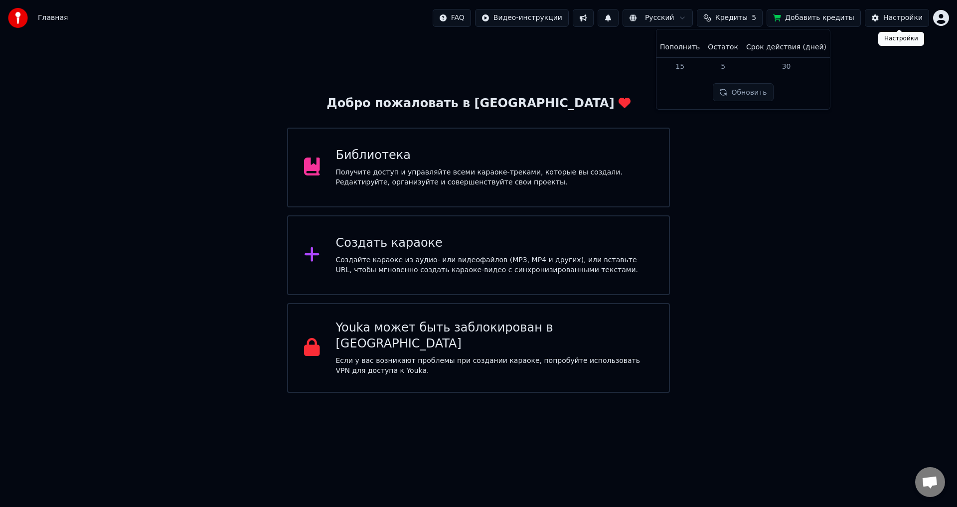
click at [892, 18] on div "Настройки" at bounding box center [902, 18] width 39 height 10
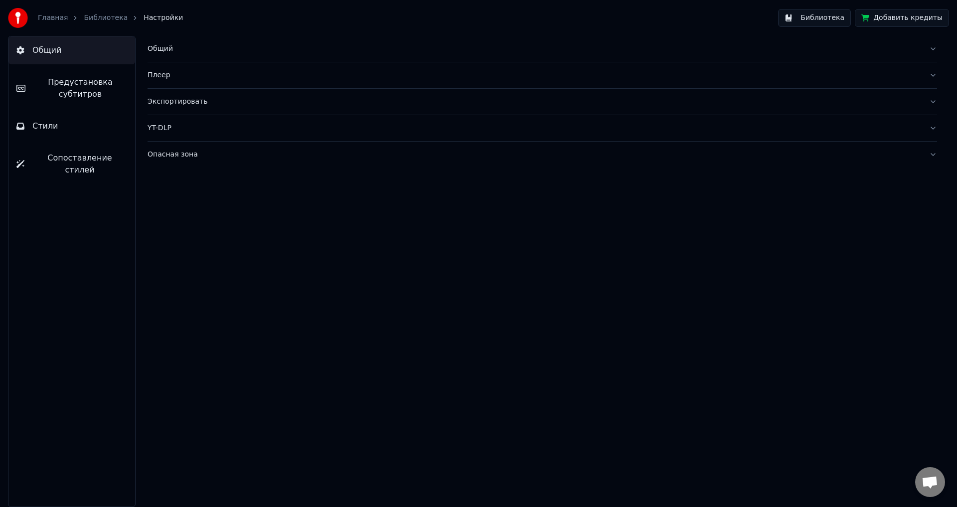
click at [73, 120] on button "Стили" at bounding box center [71, 126] width 127 height 28
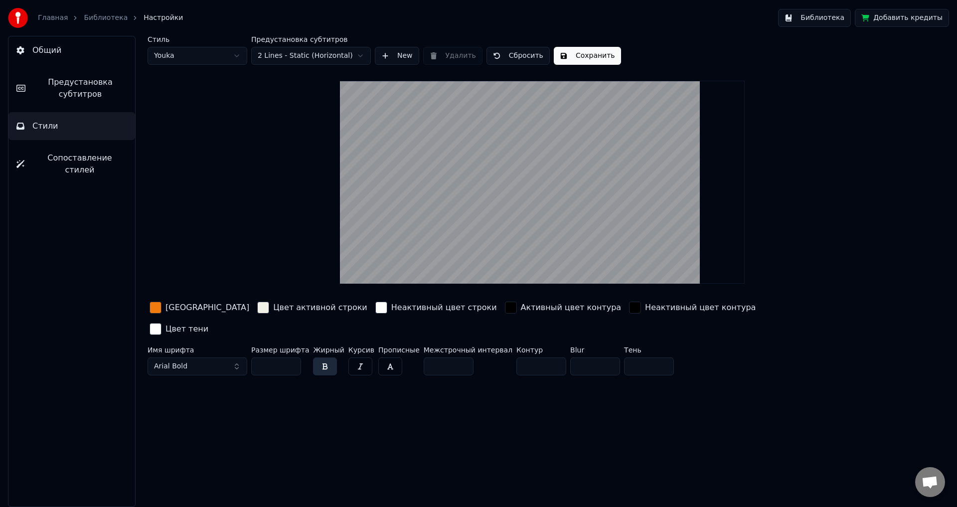
click at [90, 155] on span "Сопоставление стилей" at bounding box center [79, 164] width 95 height 24
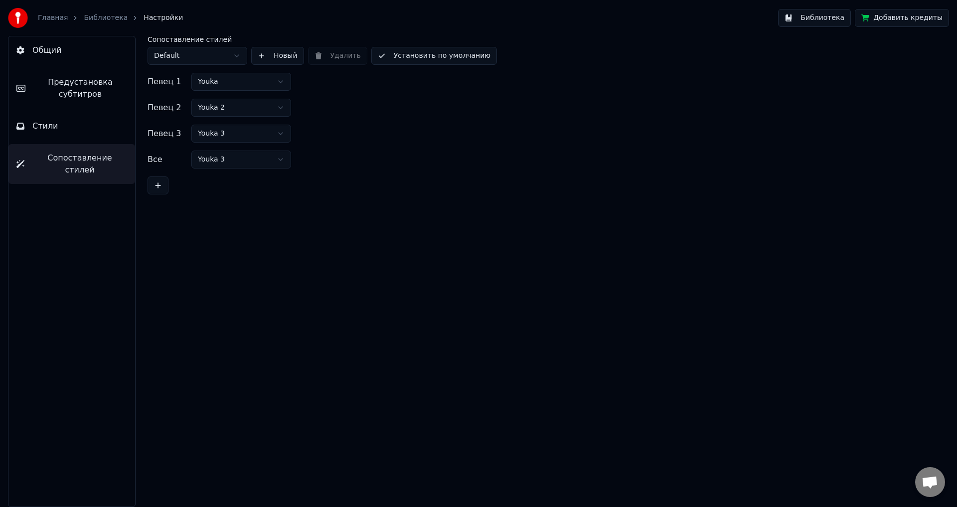
click at [71, 55] on button "Общий" at bounding box center [71, 50] width 127 height 28
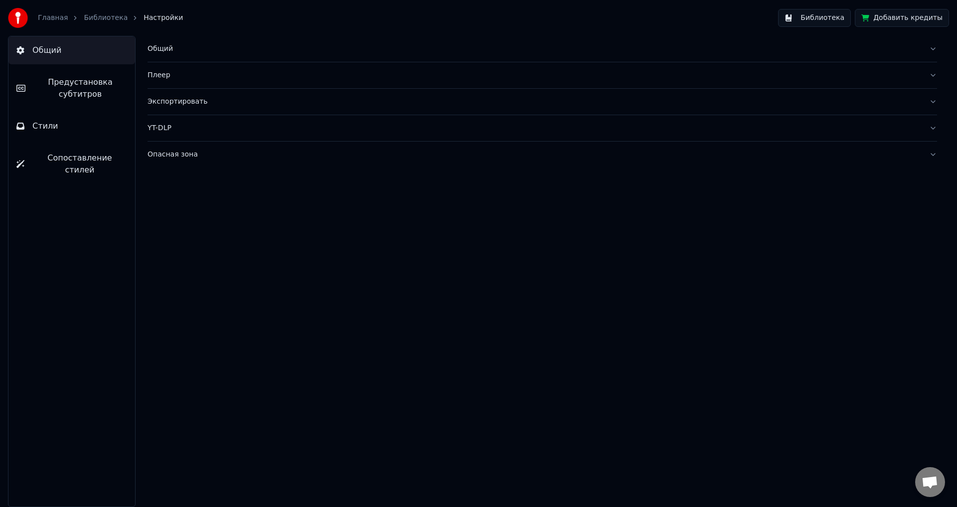
click at [172, 75] on div "Плеер" at bounding box center [533, 75] width 773 height 10
click at [183, 191] on div "Экспортировать" at bounding box center [533, 191] width 773 height 10
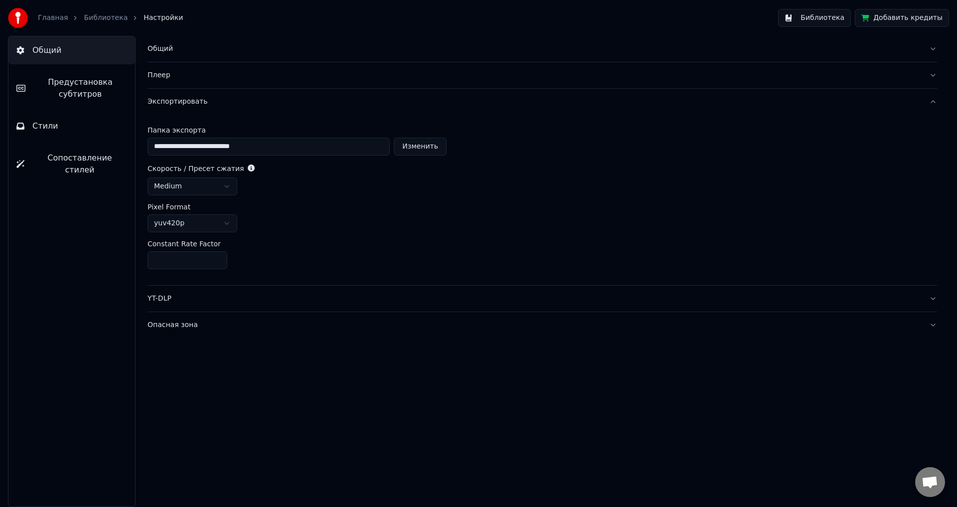
click at [91, 15] on link "Библиотека" at bounding box center [106, 18] width 44 height 10
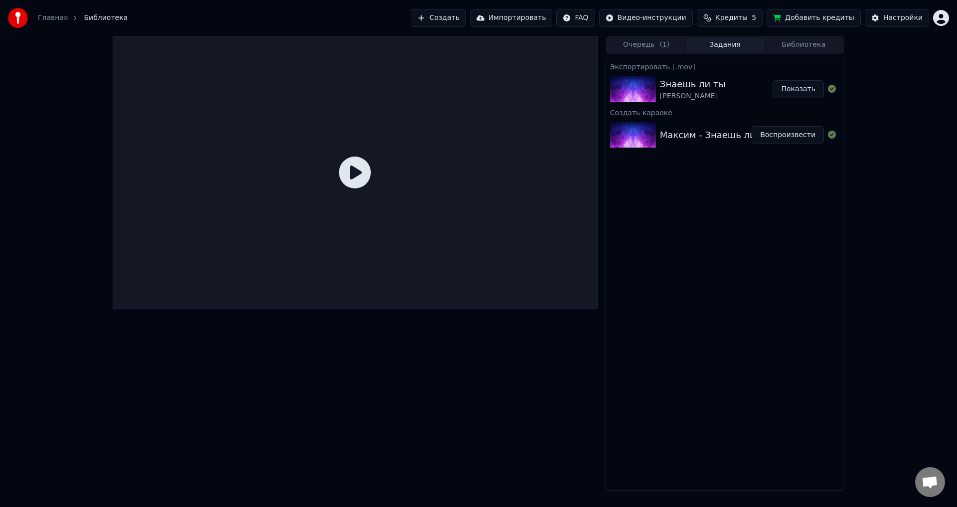
click at [360, 174] on icon at bounding box center [355, 172] width 32 height 32
click at [789, 92] on button "Показать" at bounding box center [797, 89] width 51 height 18
click at [378, 174] on div at bounding box center [355, 172] width 485 height 273
click at [359, 173] on icon at bounding box center [355, 172] width 32 height 32
click at [358, 173] on icon at bounding box center [355, 172] width 32 height 32
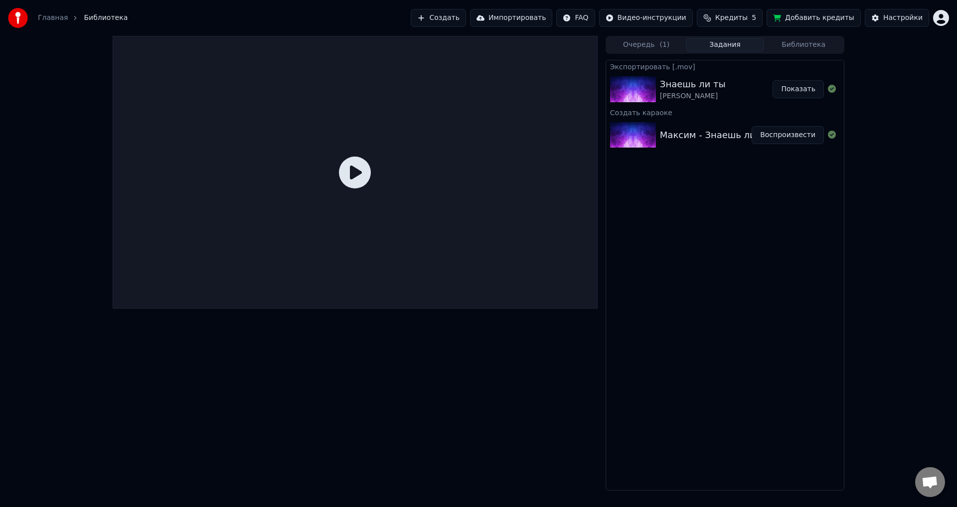
click at [358, 173] on icon at bounding box center [355, 172] width 32 height 32
click at [816, 91] on button "Показать" at bounding box center [797, 89] width 51 height 18
click at [314, 152] on div at bounding box center [355, 172] width 485 height 273
click at [351, 165] on icon at bounding box center [355, 172] width 32 height 32
click at [670, 125] on div "Максим - Знаешь ли ты Воспроизвести" at bounding box center [725, 135] width 238 height 34
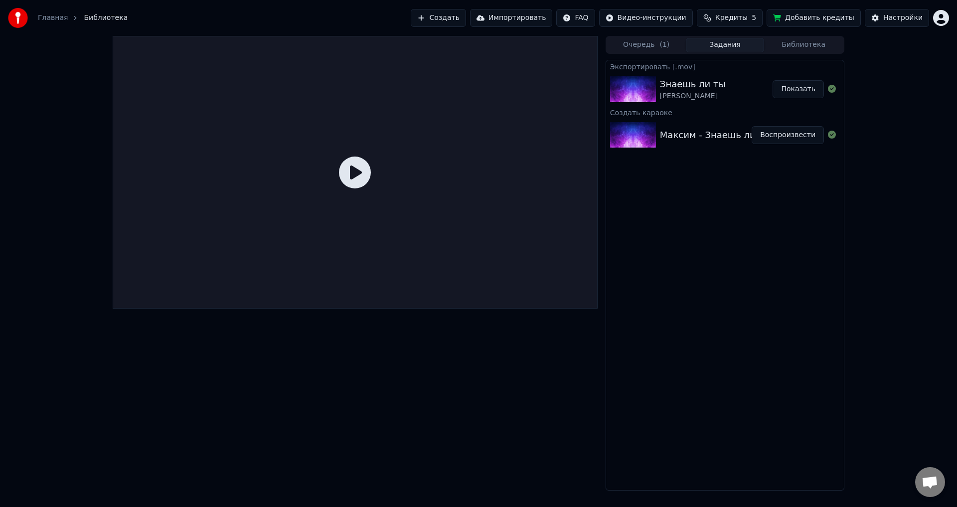
click at [685, 131] on div "Максим - Знаешь ли ты" at bounding box center [715, 135] width 111 height 14
click at [776, 135] on button "Воспроизвести" at bounding box center [787, 135] width 72 height 18
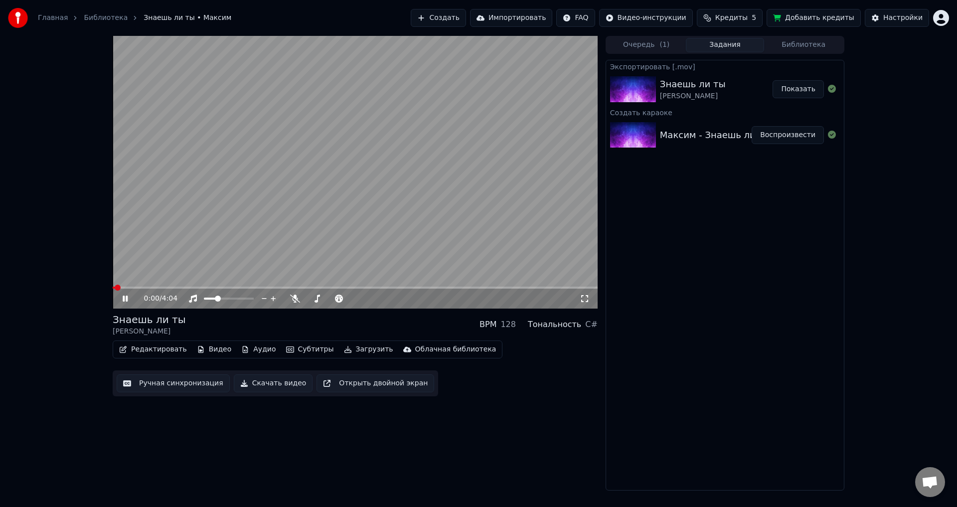
click at [360, 349] on button "Загрузить" at bounding box center [368, 349] width 57 height 14
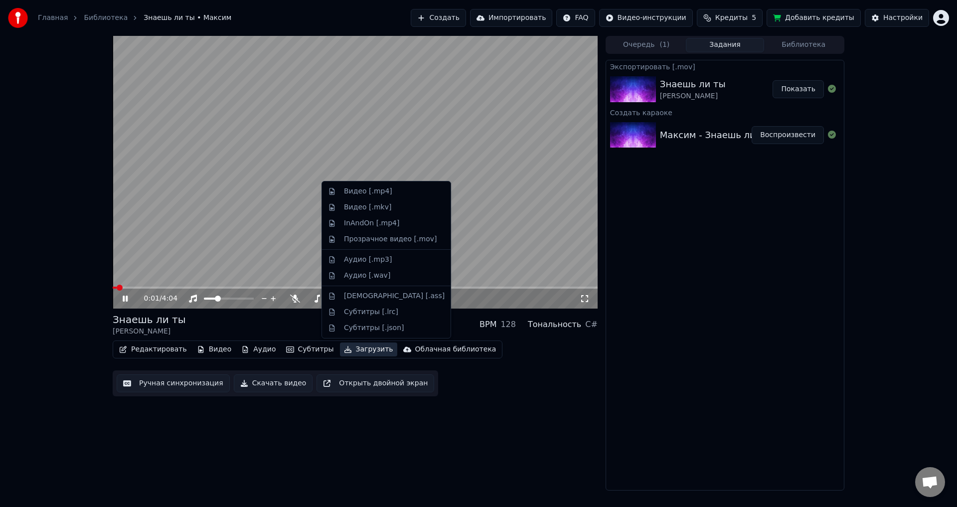
click at [449, 398] on div "0:01 / 4:04 Знаешь ли ты Максим BPM 128 Тональность C# Редактировать Видео Ауди…" at bounding box center [355, 263] width 485 height 454
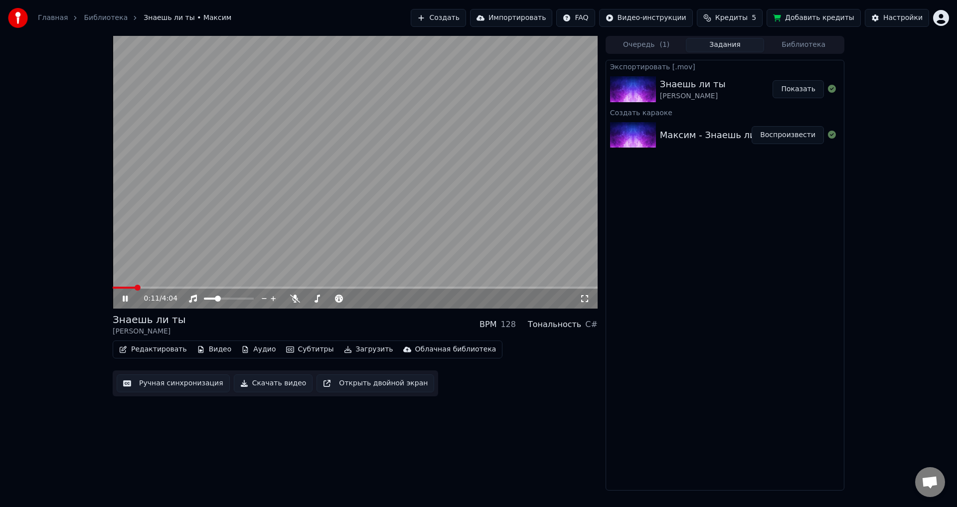
click at [227, 253] on video at bounding box center [355, 172] width 485 height 273
click at [293, 299] on icon at bounding box center [295, 298] width 10 height 8
click at [328, 233] on video at bounding box center [355, 172] width 485 height 273
click at [276, 287] on span at bounding box center [355, 288] width 485 height 2
drag, startPoint x: 213, startPoint y: 300, endPoint x: 201, endPoint y: 301, distance: 12.1
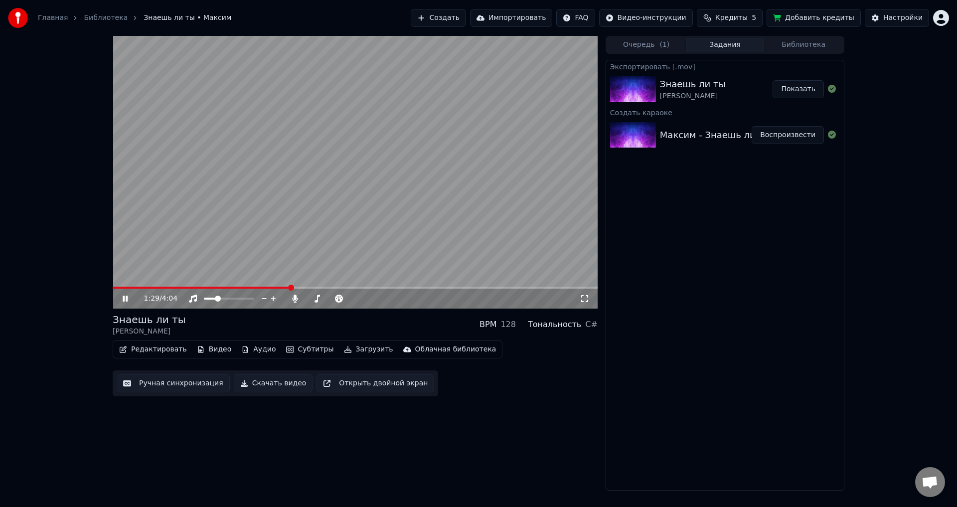
click at [192, 305] on div "1:29 / 4:04" at bounding box center [355, 299] width 485 height 20
click at [209, 299] on div at bounding box center [238, 298] width 80 height 10
click at [296, 295] on icon at bounding box center [294, 298] width 5 height 8
click at [124, 299] on icon at bounding box center [125, 298] width 5 height 6
click at [279, 383] on button "Скачать видео" at bounding box center [273, 383] width 79 height 18
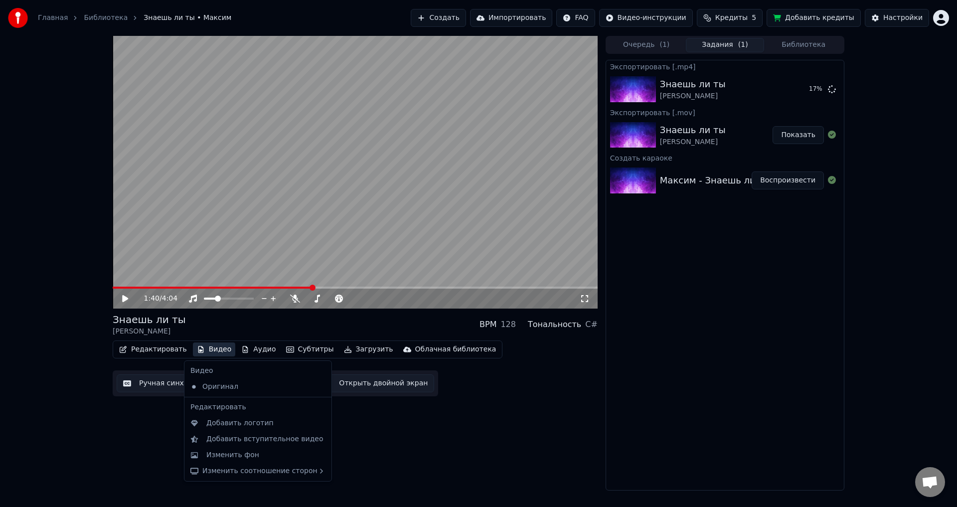
click at [208, 351] on button "Видео" at bounding box center [214, 349] width 43 height 14
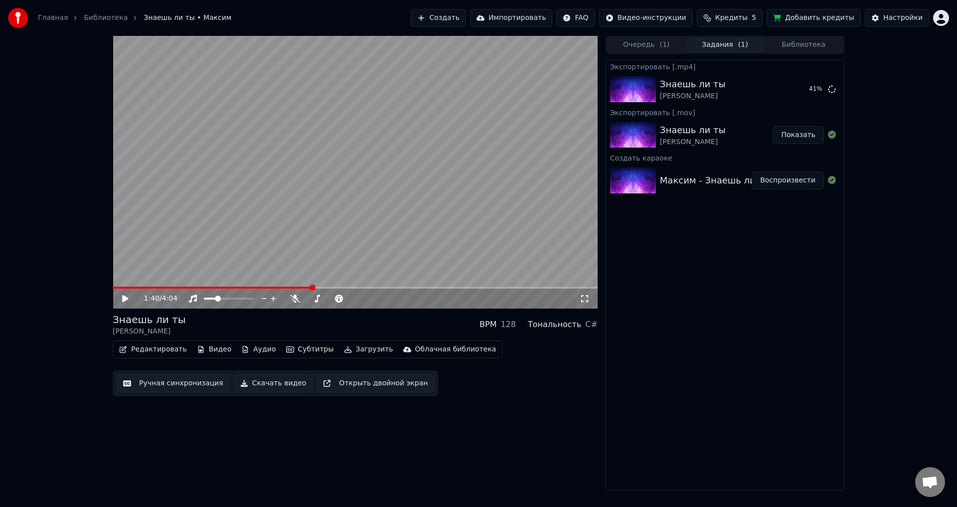
click at [561, 343] on div "Редактировать Видео Аудио Субтитры Загрузить Облачная библиотека Ручная синхрон…" at bounding box center [355, 368] width 485 height 56
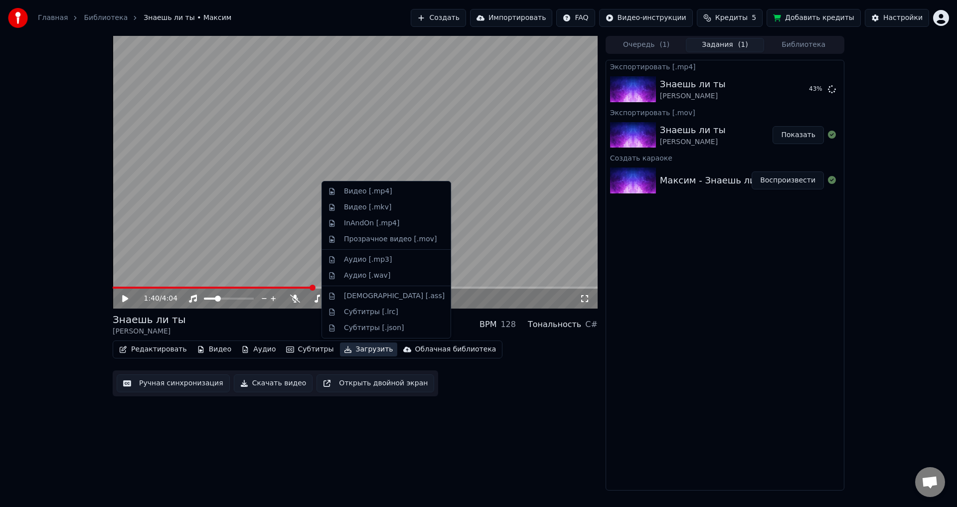
click at [361, 351] on button "Загрузить" at bounding box center [368, 349] width 57 height 14
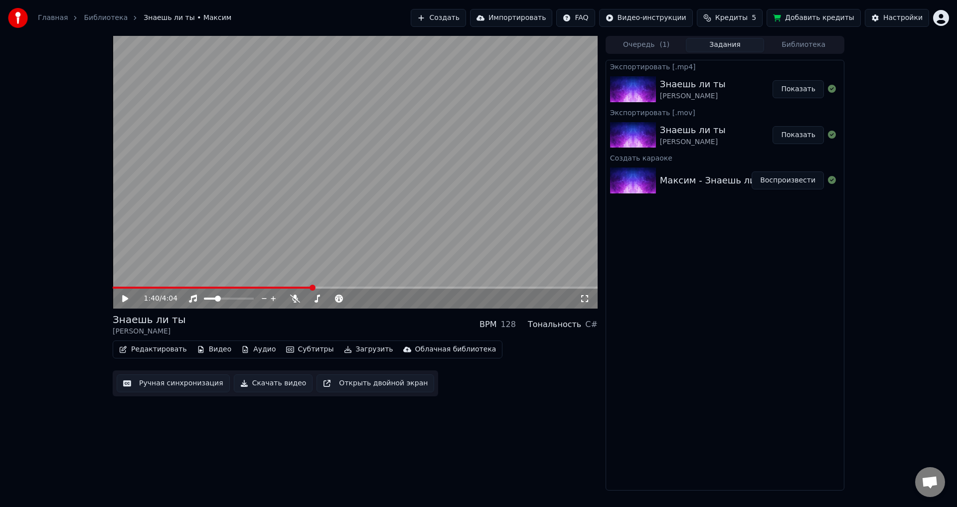
click at [792, 89] on button "Показать" at bounding box center [797, 89] width 51 height 18
click at [296, 297] on icon at bounding box center [295, 298] width 10 height 8
click at [213, 300] on div at bounding box center [238, 298] width 80 height 10
click at [209, 300] on div at bounding box center [238, 298] width 80 height 10
click at [210, 298] on span at bounding box center [210, 298] width 13 height 2
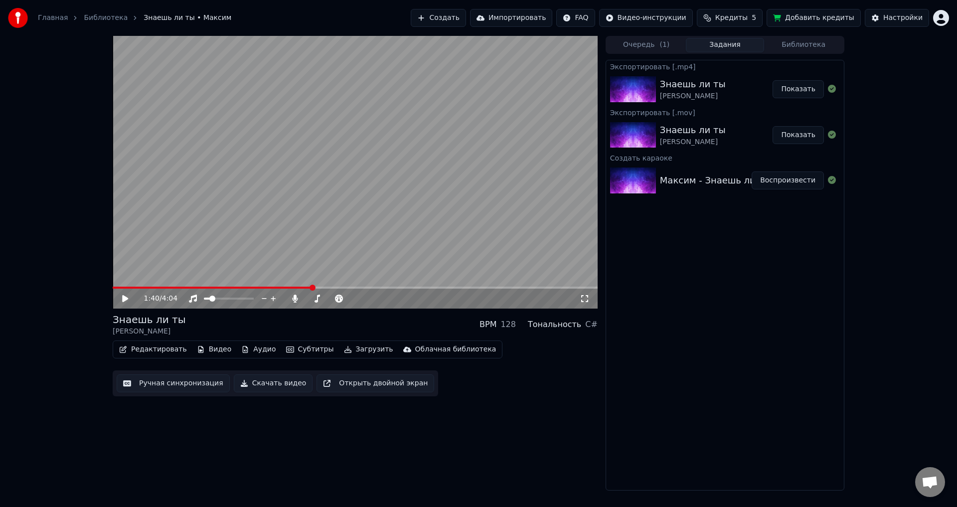
click at [126, 299] on icon at bounding box center [125, 298] width 6 height 7
click at [207, 298] on span at bounding box center [209, 298] width 6 height 6
click at [205, 300] on span at bounding box center [208, 298] width 6 height 6
click at [205, 301] on span at bounding box center [208, 298] width 6 height 6
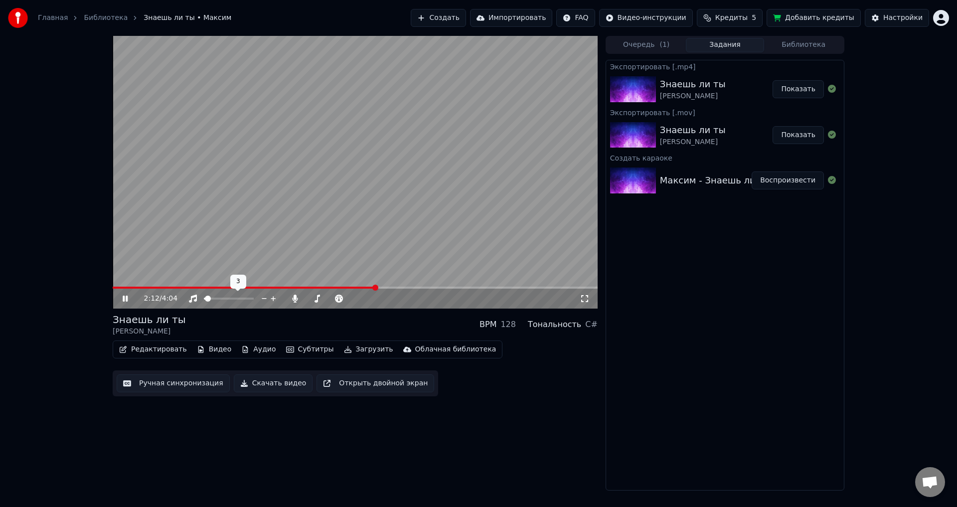
click at [205, 301] on span at bounding box center [208, 298] width 6 height 6
click at [211, 301] on span at bounding box center [208, 298] width 6 height 6
drag, startPoint x: 206, startPoint y: 297, endPoint x: 202, endPoint y: 302, distance: 6.8
click at [202, 302] on div at bounding box center [238, 298] width 80 height 10
click at [204, 301] on span at bounding box center [207, 298] width 6 height 6
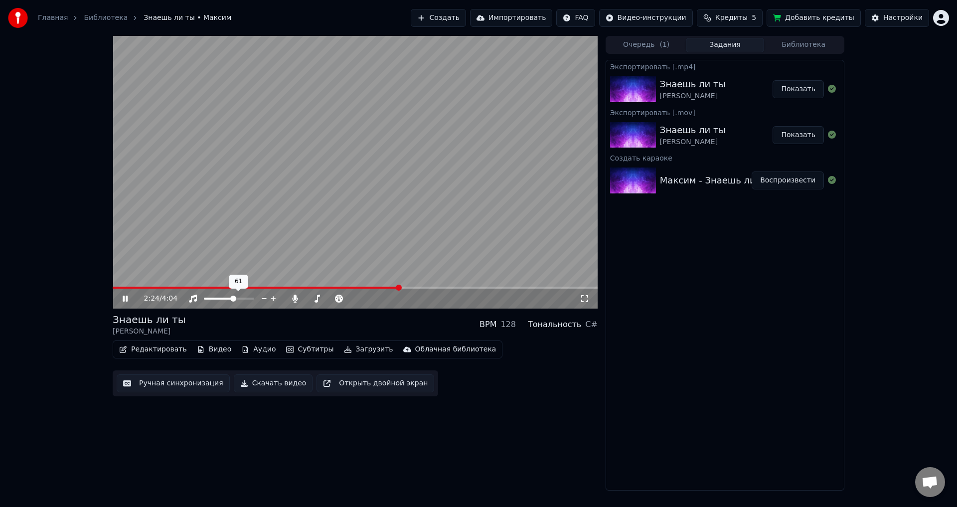
click at [234, 301] on span at bounding box center [233, 298] width 6 height 6
click at [225, 297] on div at bounding box center [238, 298] width 80 height 10
click at [223, 298] on span at bounding box center [219, 298] width 30 height 2
click at [219, 298] on span at bounding box center [213, 298] width 19 height 2
click at [219, 298] on span at bounding box center [220, 298] width 6 height 6
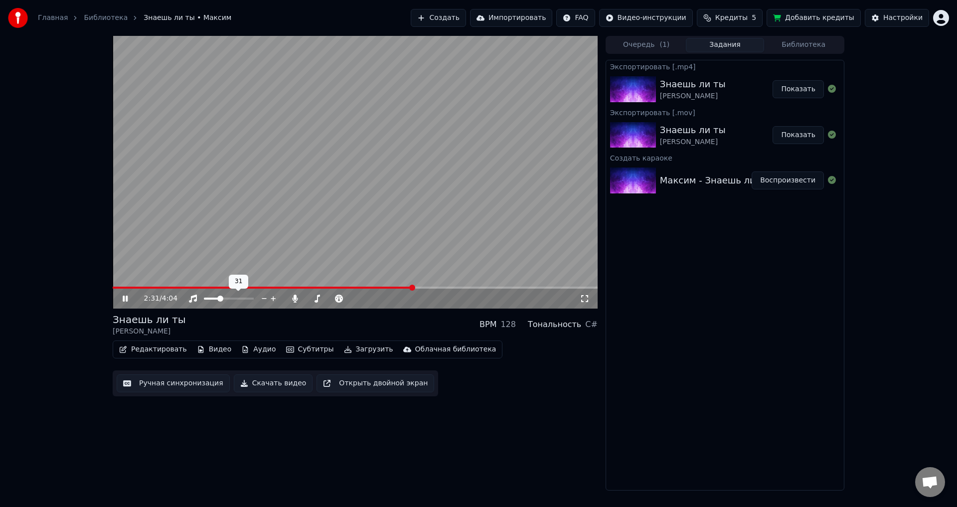
click at [218, 298] on span at bounding box center [220, 298] width 6 height 6
click at [485, 287] on span at bounding box center [355, 288] width 485 height 2
click at [503, 287] on span at bounding box center [355, 288] width 485 height 2
click at [520, 288] on span at bounding box center [355, 288] width 485 height 2
click at [217, 300] on span at bounding box center [220, 298] width 6 height 6
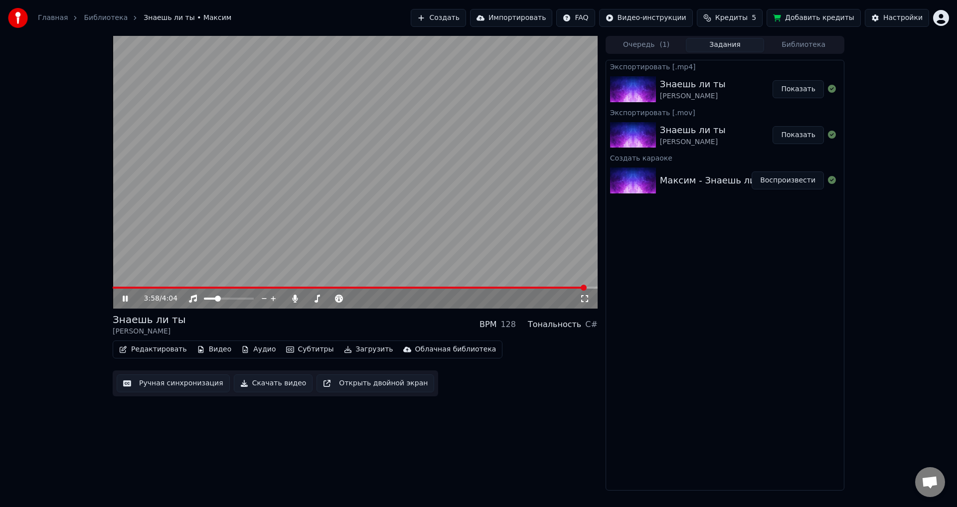
click at [256, 220] on video at bounding box center [355, 172] width 485 height 273
click at [465, 15] on button "Создать" at bounding box center [438, 18] width 55 height 18
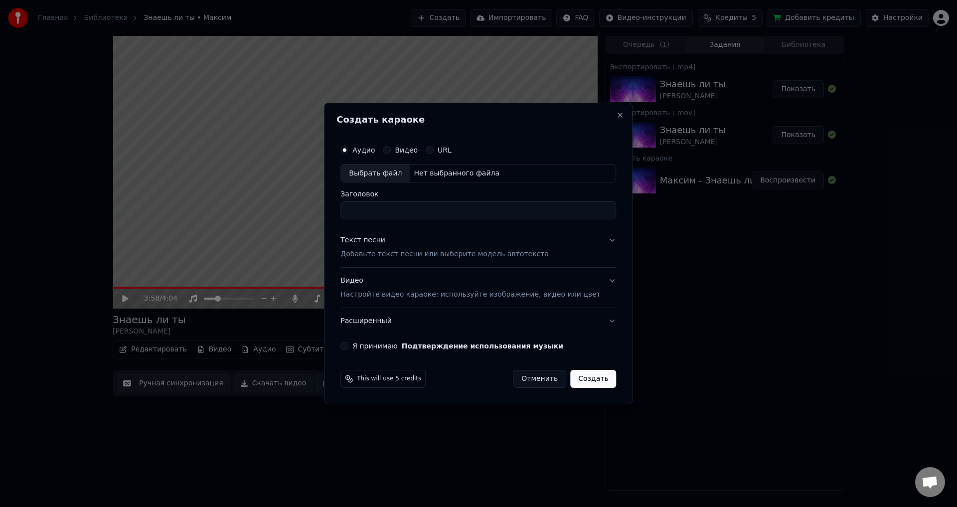
click at [386, 175] on div "Выбрать файл" at bounding box center [375, 173] width 69 height 18
type input "**********"
click at [376, 238] on div "Текст песни" at bounding box center [362, 241] width 45 height 10
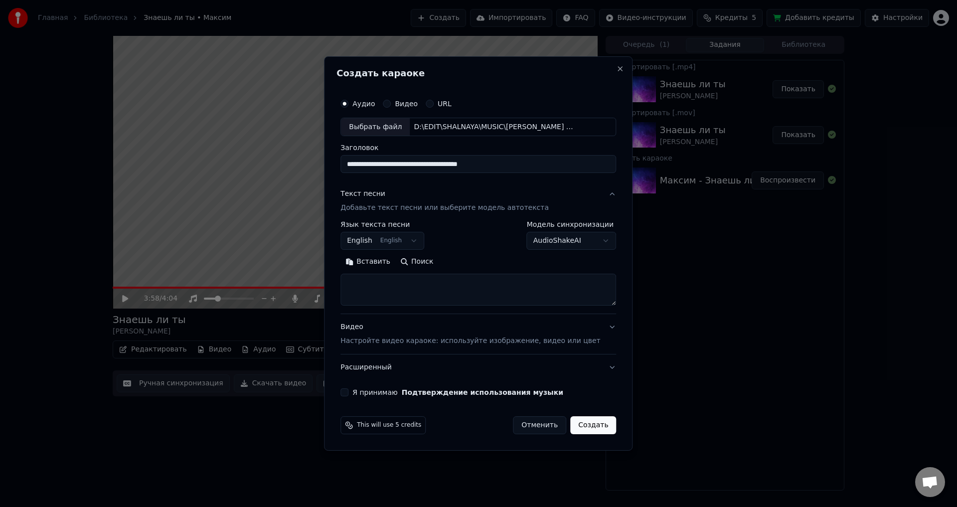
click at [401, 284] on textarea at bounding box center [478, 290] width 276 height 32
click at [375, 263] on button "Вставить" at bounding box center [367, 262] width 55 height 16
click at [393, 392] on label "Я принимаю Подтверждение использования музыки" at bounding box center [457, 392] width 211 height 7
click at [348, 392] on button "Я принимаю Подтверждение использования музыки" at bounding box center [344, 392] width 8 height 8
click at [420, 340] on p "Настройте видео караоке: используйте изображение, видео или цвет" at bounding box center [470, 341] width 260 height 10
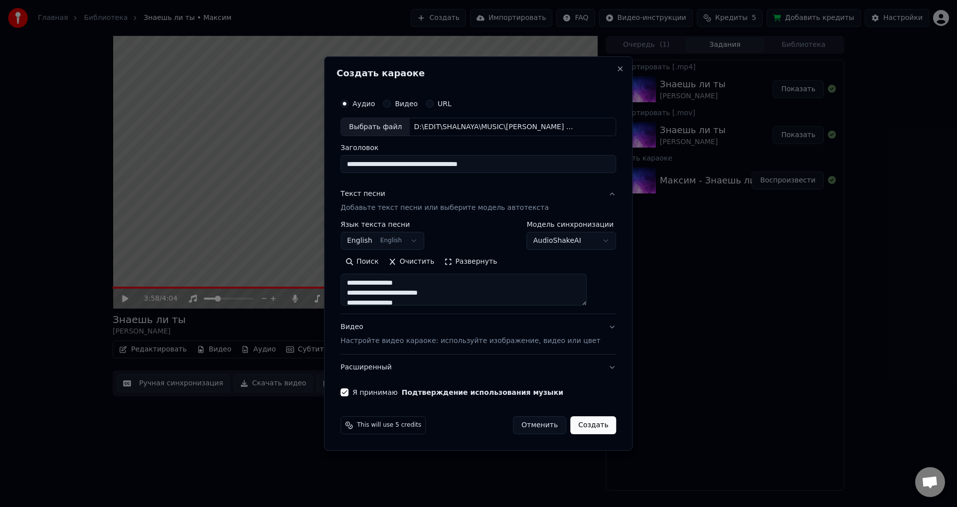
type textarea "**********"
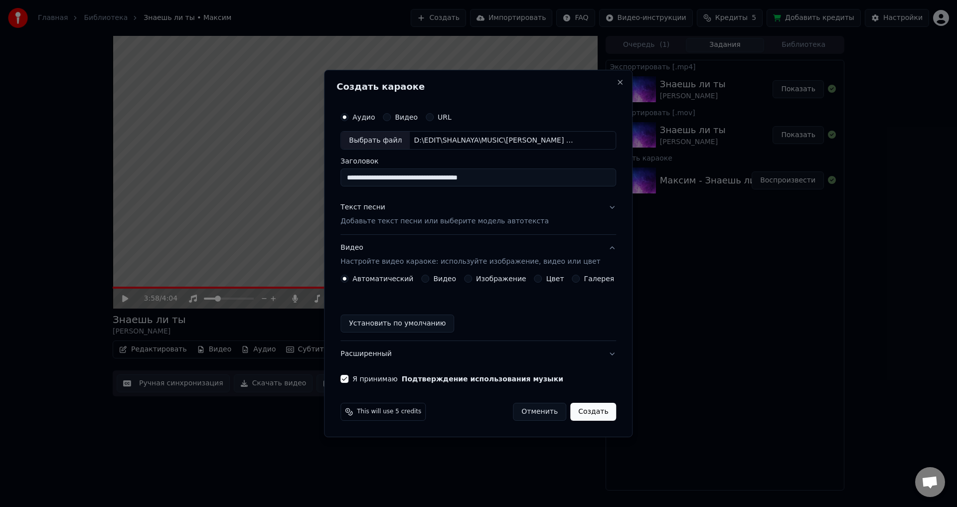
click at [554, 279] on label "Цвет" at bounding box center [555, 278] width 18 height 7
click at [542, 279] on button "Цвет" at bounding box center [538, 279] width 8 height 8
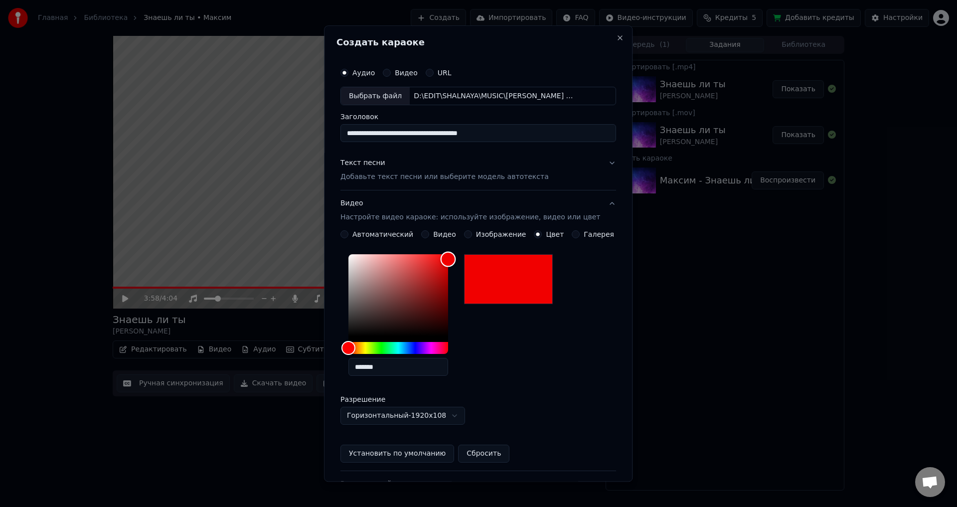
drag, startPoint x: 383, startPoint y: 329, endPoint x: 471, endPoint y: 258, distance: 113.3
click at [471, 256] on div "*******" at bounding box center [478, 318] width 276 height 134
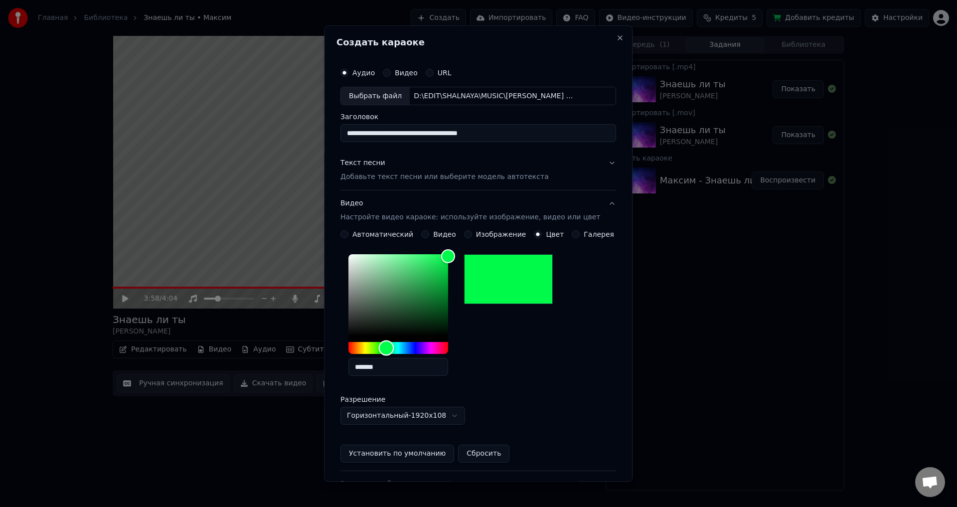
click at [393, 351] on div "Hue" at bounding box center [398, 348] width 100 height 12
drag, startPoint x: 419, startPoint y: 367, endPoint x: 353, endPoint y: 372, distance: 65.9
click at [353, 373] on div "*******" at bounding box center [478, 318] width 276 height 134
paste input "text"
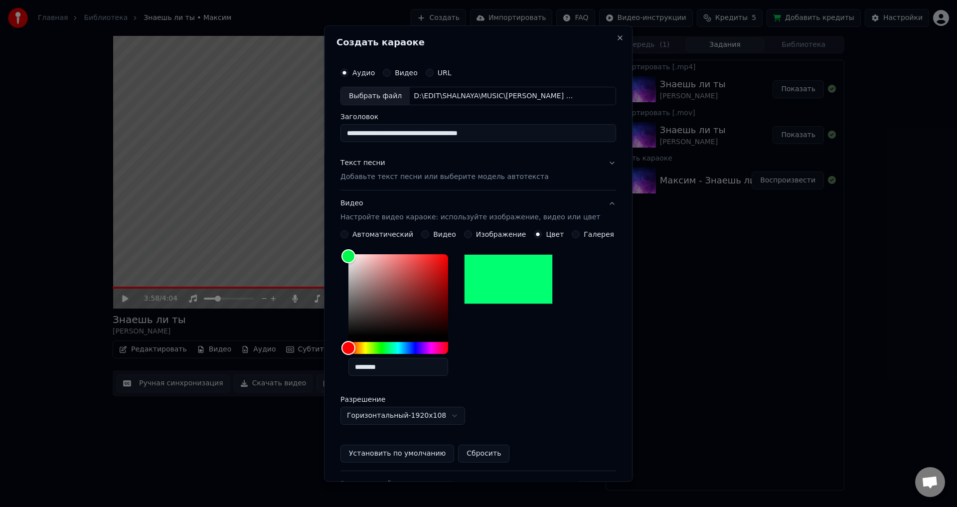
type input "*******"
click at [496, 374] on div "*******" at bounding box center [478, 318] width 276 height 134
click at [523, 404] on div "**********" at bounding box center [478, 338] width 276 height 174
click at [519, 340] on div "*******" at bounding box center [478, 318] width 276 height 134
click at [432, 194] on button "Видео Настройте видео караоке: используйте изображение, видео или цвет" at bounding box center [478, 211] width 276 height 40
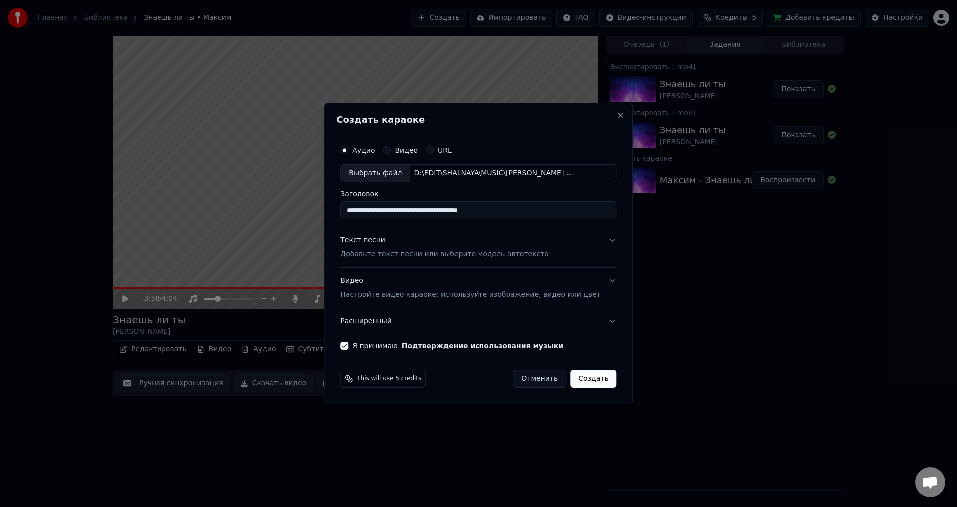
click at [372, 280] on div "Видео Настройте видео караоке: используйте изображение, видео или цвет" at bounding box center [470, 288] width 260 height 24
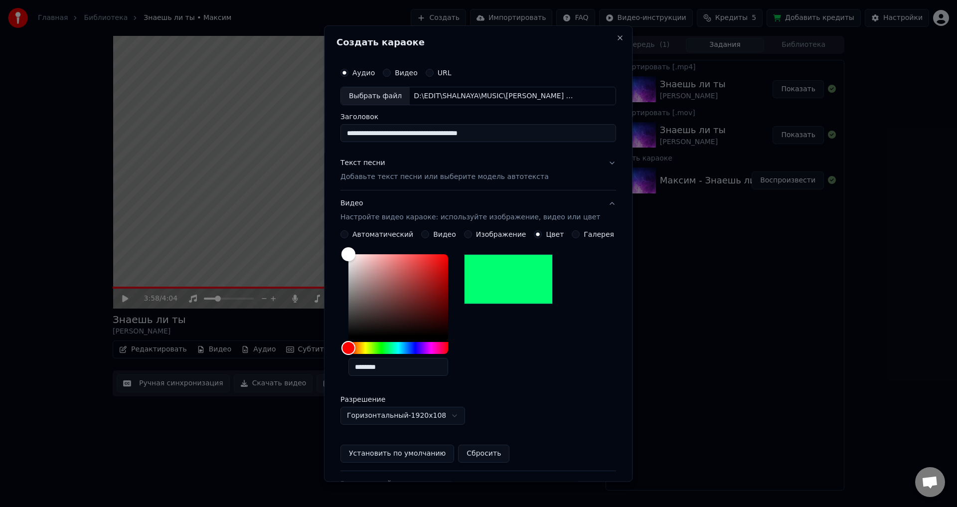
click at [546, 232] on label "Цвет" at bounding box center [555, 234] width 18 height 7
click at [542, 232] on button "Цвет" at bounding box center [538, 235] width 8 height 8
click at [524, 353] on div "*******" at bounding box center [478, 318] width 276 height 134
click at [517, 265] on div at bounding box center [508, 280] width 89 height 50
click at [514, 354] on div "*******" at bounding box center [478, 318] width 276 height 134
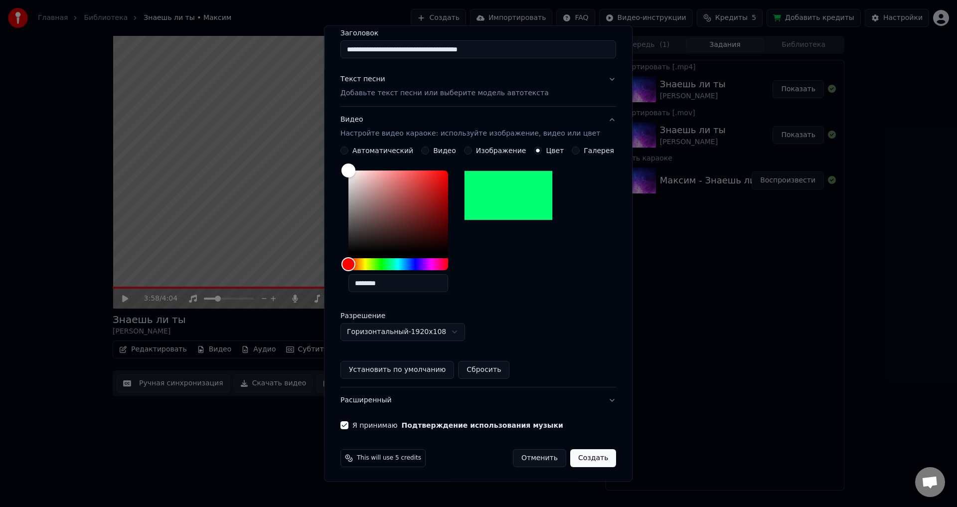
scroll to position [86, 0]
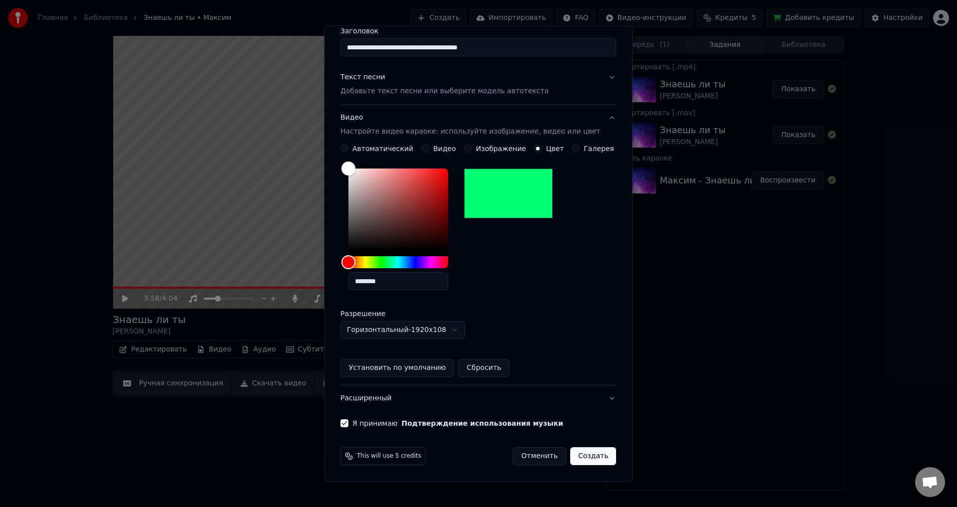
click at [584, 457] on button "Создать" at bounding box center [593, 456] width 46 height 18
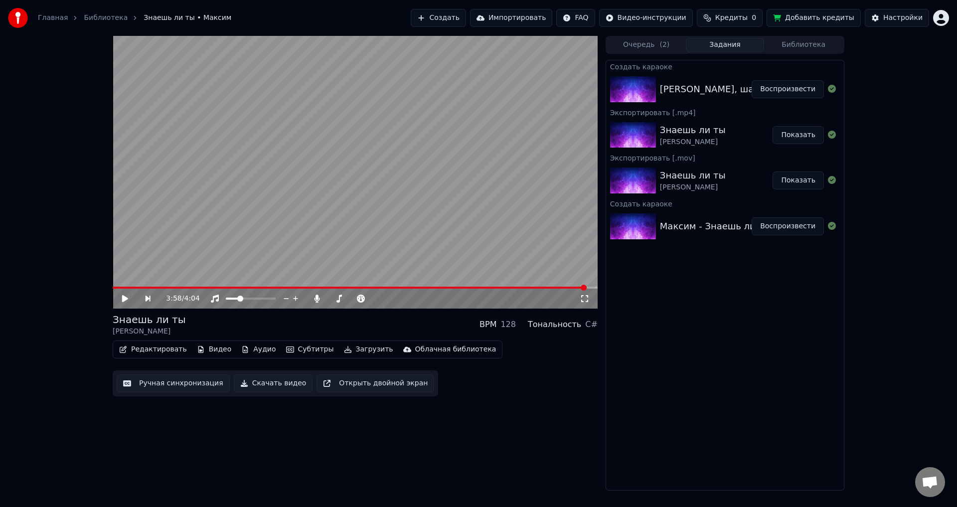
click at [126, 296] on icon at bounding box center [132, 298] width 23 height 8
click at [247, 296] on div at bounding box center [260, 298] width 80 height 10
click at [789, 91] on button "Воспроизвести" at bounding box center [787, 89] width 72 height 18
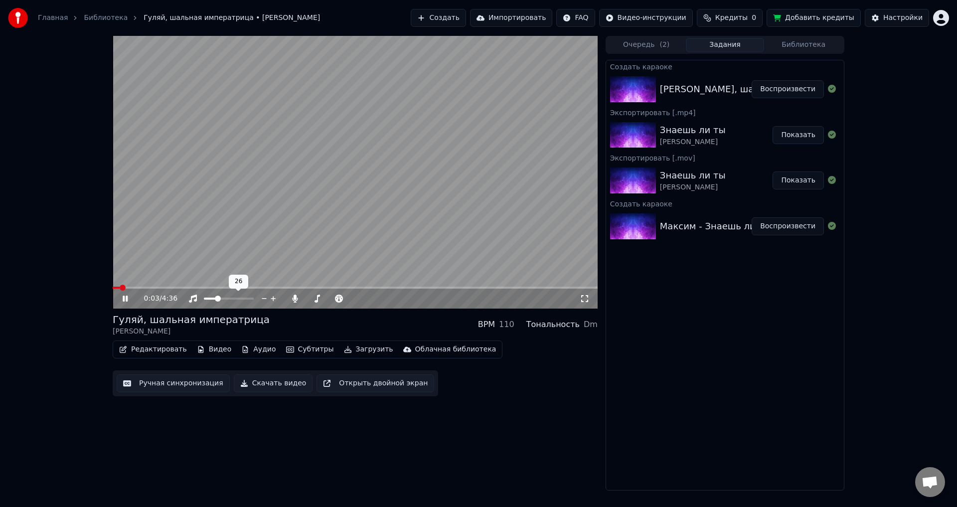
click at [226, 300] on div at bounding box center [238, 298] width 80 height 10
click at [224, 297] on div at bounding box center [238, 298] width 80 height 10
click at [237, 299] on span at bounding box center [229, 298] width 50 height 2
click at [383, 297] on span at bounding box center [375, 298] width 50 height 2
click at [398, 297] on span at bounding box center [375, 298] width 50 height 2
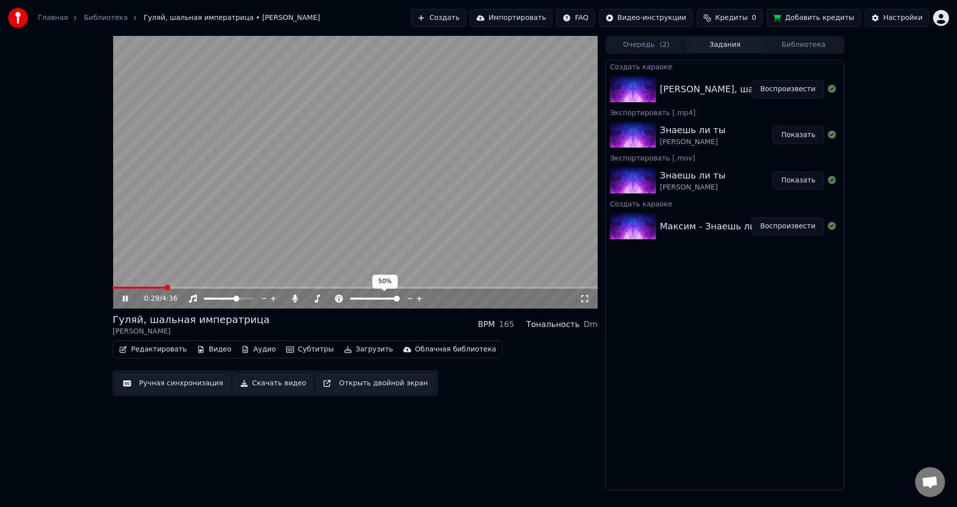
click at [400, 301] on span at bounding box center [397, 298] width 6 height 6
click at [187, 288] on span at bounding box center [355, 288] width 485 height 2
click at [204, 288] on span at bounding box center [355, 288] width 485 height 2
click at [201, 287] on span at bounding box center [162, 288] width 99 height 2
click at [365, 299] on span at bounding box center [375, 298] width 50 height 2
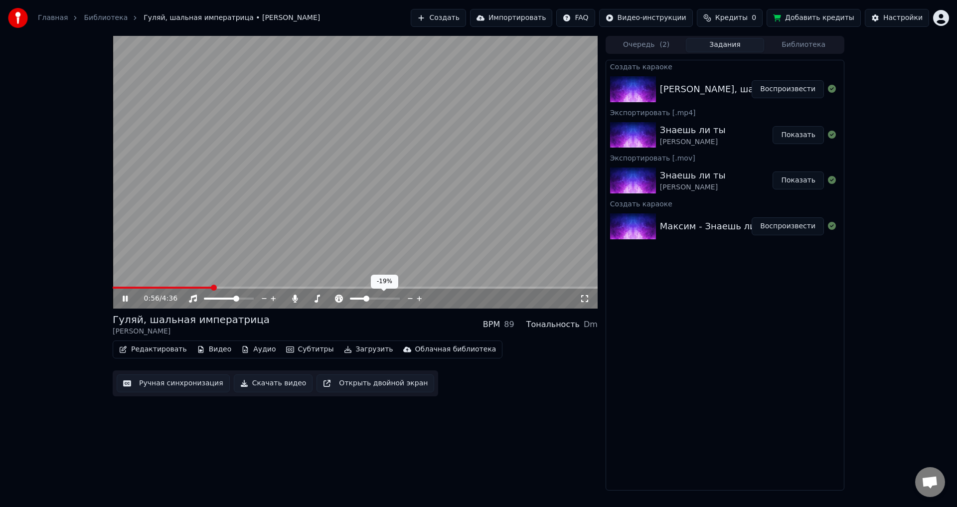
click at [376, 299] on span at bounding box center [375, 298] width 50 height 2
click at [372, 297] on span at bounding box center [375, 298] width 6 height 6
click at [368, 298] on span at bounding box center [363, 298] width 26 height 2
click at [371, 299] on span at bounding box center [369, 298] width 6 height 6
click at [372, 298] on span at bounding box center [375, 298] width 50 height 2
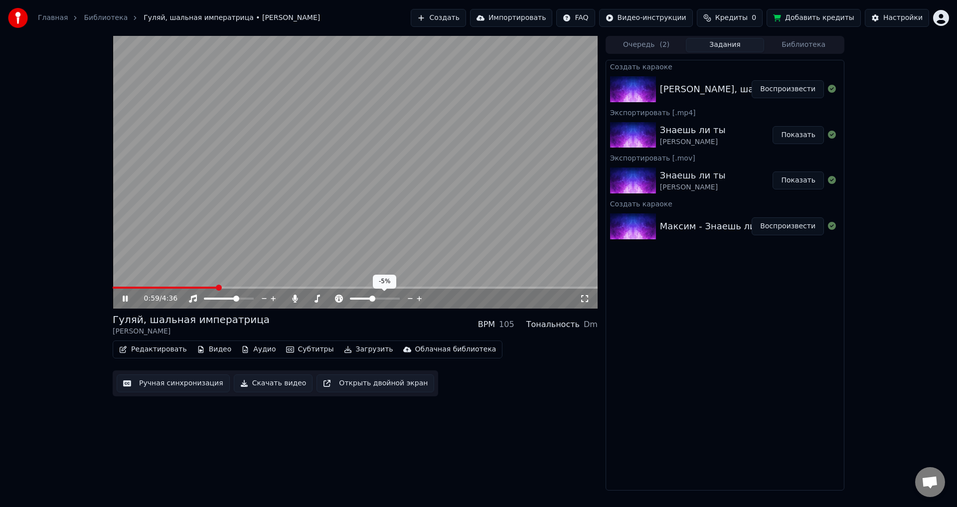
click at [373, 298] on span at bounding box center [372, 298] width 6 height 6
click at [811, 89] on button "Воспроизвести" at bounding box center [787, 89] width 72 height 18
click at [156, 288] on span at bounding box center [355, 288] width 485 height 2
click at [193, 288] on span at bounding box center [355, 288] width 485 height 2
click at [389, 171] on video at bounding box center [355, 172] width 485 height 273
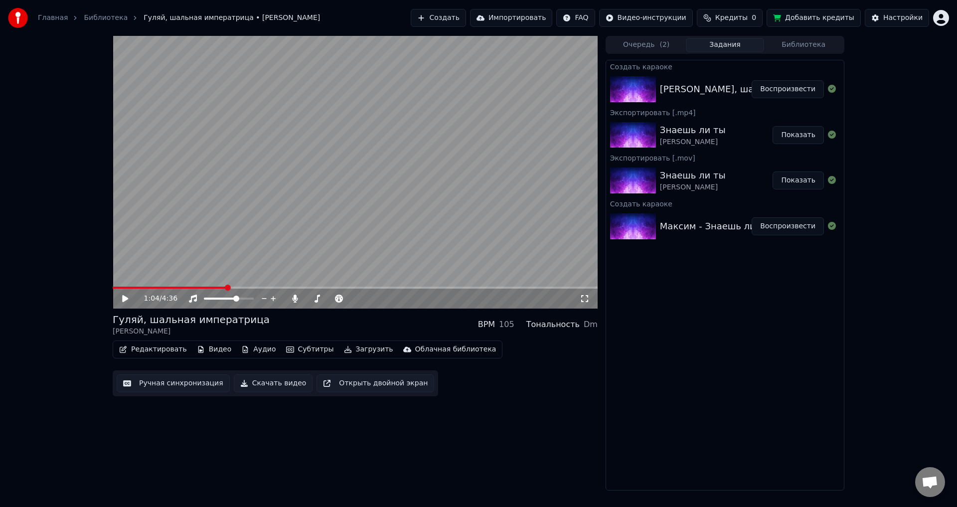
click at [216, 351] on button "Видео" at bounding box center [214, 349] width 43 height 14
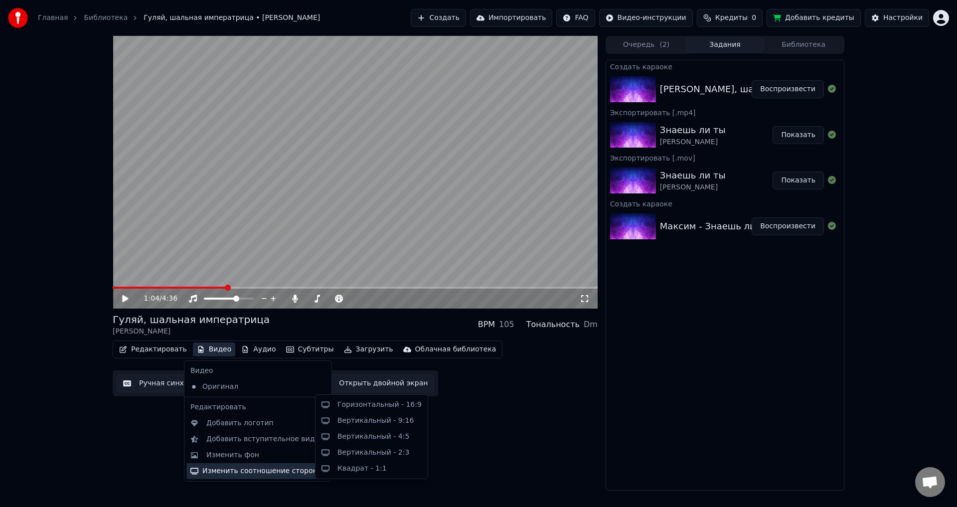
click at [496, 414] on div "1:04 / 4:36 Гуляй, шальная императрица [PERSON_NAME] BPM 105 Тональность Dm Ред…" at bounding box center [355, 263] width 485 height 454
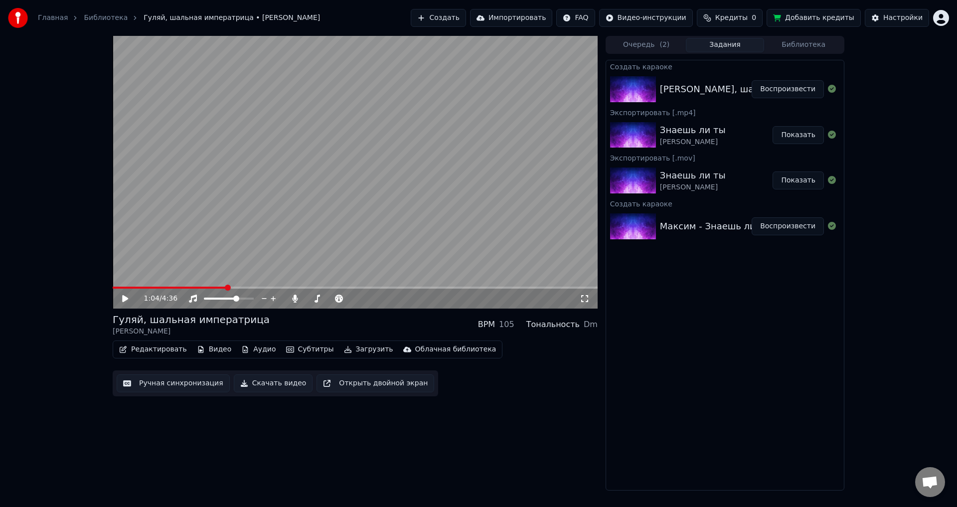
click at [271, 388] on button "Скачать видео" at bounding box center [273, 383] width 79 height 18
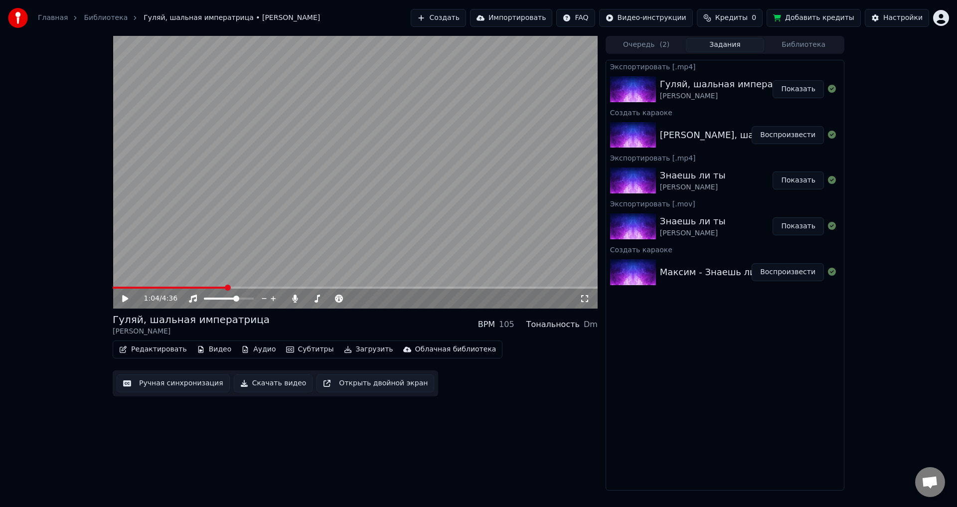
click at [225, 424] on div "1:04 / 4:36 Гуляй, шальная императрица [PERSON_NAME] BPM 105 Тональность Dm Ред…" at bounding box center [355, 263] width 485 height 454
click at [796, 87] on button "Показать" at bounding box center [797, 89] width 51 height 18
click at [734, 82] on div "Гуляй, шальная императрица" at bounding box center [731, 84] width 142 height 14
click at [298, 350] on button "Субтитры" at bounding box center [310, 349] width 56 height 14
click at [149, 347] on button "Редактировать" at bounding box center [153, 349] width 76 height 14
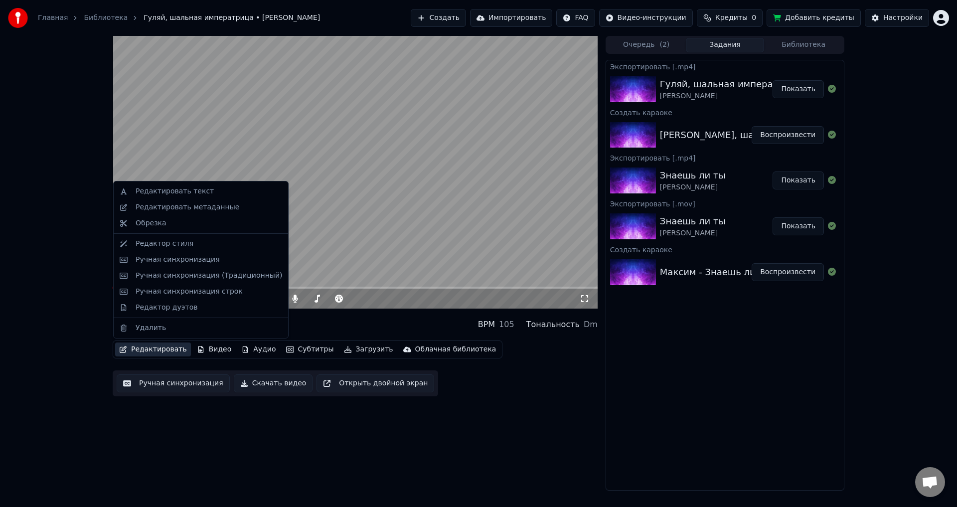
click at [156, 347] on button "Редактировать" at bounding box center [153, 349] width 76 height 14
click at [200, 187] on div "Редактировать текст" at bounding box center [175, 191] width 78 height 10
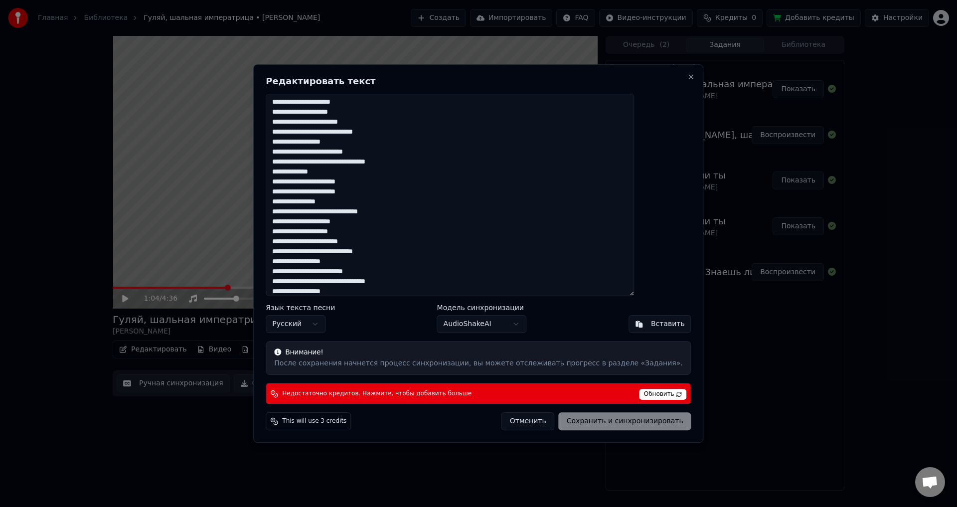
scroll to position [324, 0]
drag, startPoint x: 481, startPoint y: 82, endPoint x: 582, endPoint y: 83, distance: 101.2
click at [582, 83] on div "Редактировать текст Язык текста песни Русский Модель синхронизации AudioShakeAI…" at bounding box center [478, 253] width 450 height 379
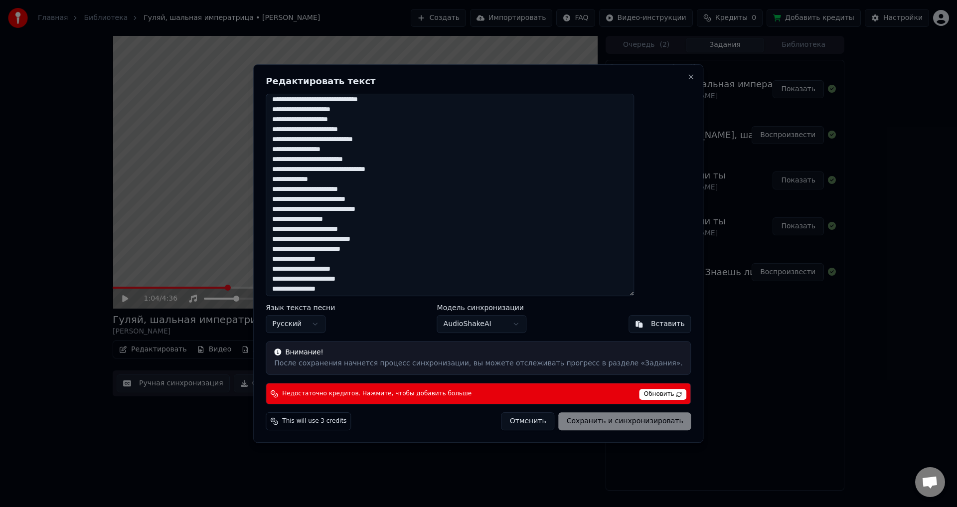
scroll to position [0, 0]
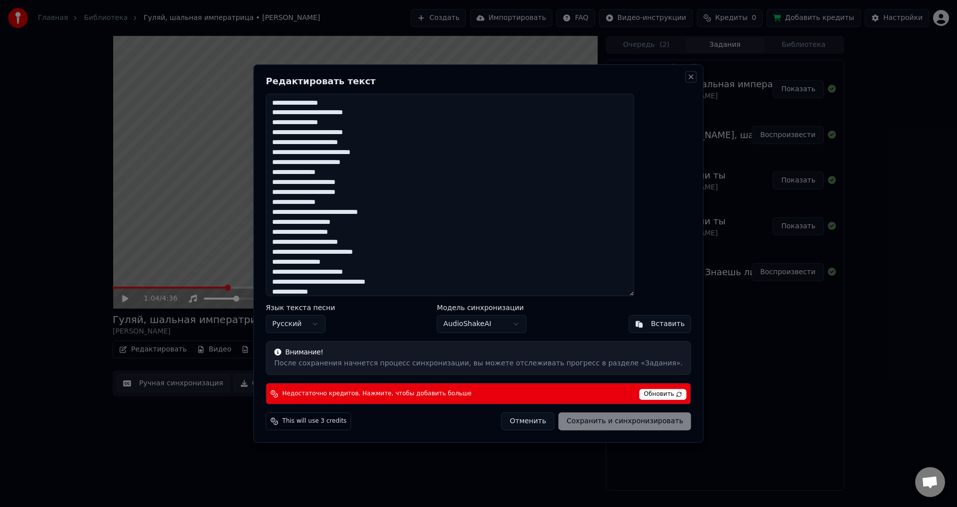
click at [687, 74] on button "Close" at bounding box center [691, 77] width 8 height 8
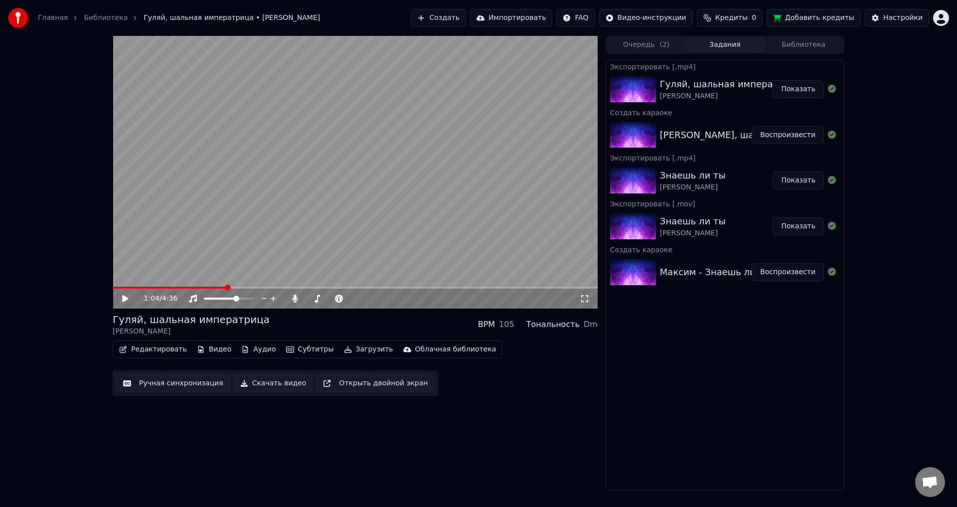
click at [795, 89] on button "Показать" at bounding box center [797, 89] width 51 height 18
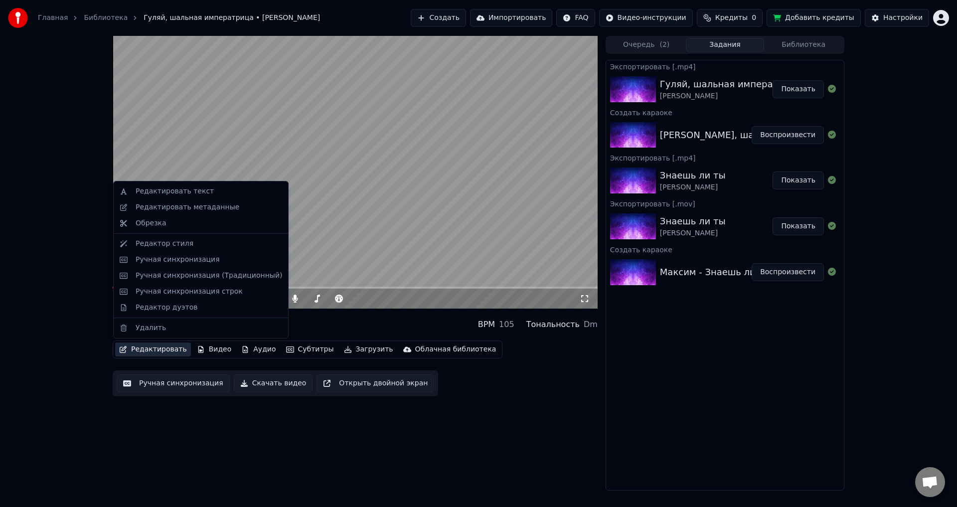
click at [159, 349] on button "Редактировать" at bounding box center [153, 349] width 76 height 14
click at [197, 191] on div "Редактировать текст" at bounding box center [175, 191] width 78 height 10
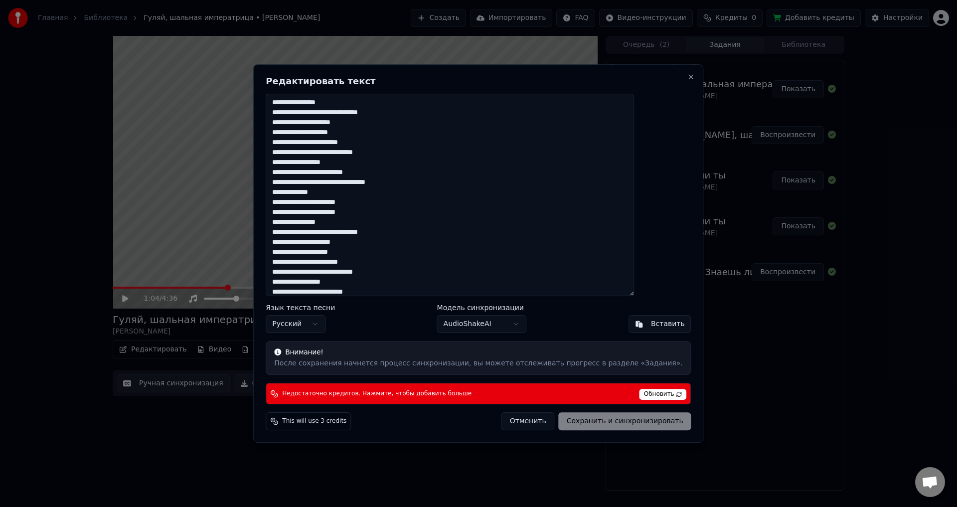
scroll to position [324, 0]
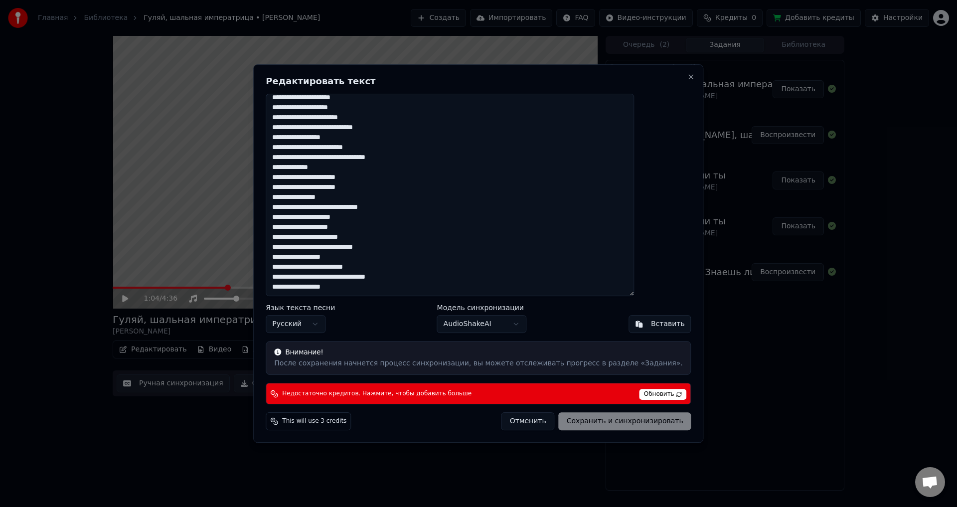
click at [639, 393] on span "Обновить" at bounding box center [662, 394] width 47 height 11
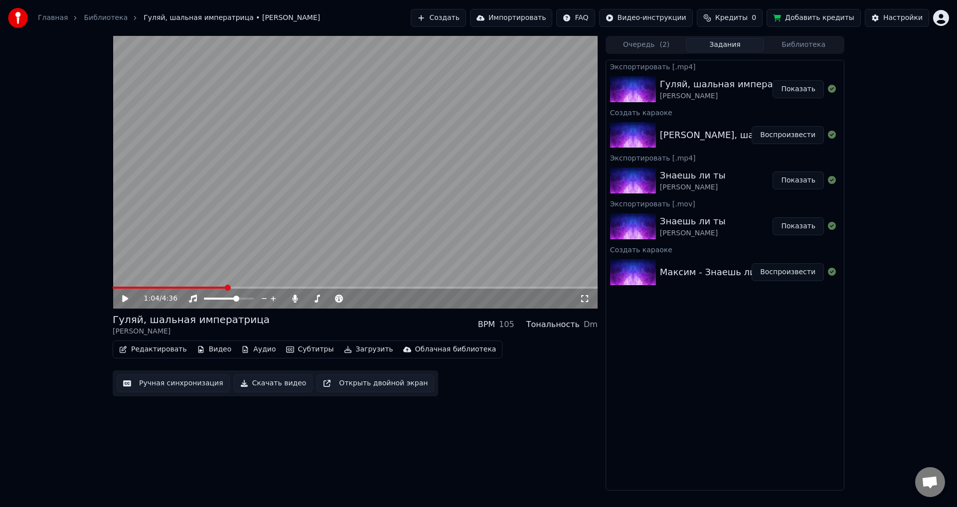
click at [799, 20] on button "Добавить кредиты" at bounding box center [813, 18] width 94 height 18
click at [697, 184] on div "[PERSON_NAME]" at bounding box center [693, 187] width 66 height 10
click at [692, 180] on div "Знаешь ли ты" at bounding box center [693, 175] width 66 height 14
click at [795, 272] on button "Воспроизвести" at bounding box center [787, 272] width 72 height 18
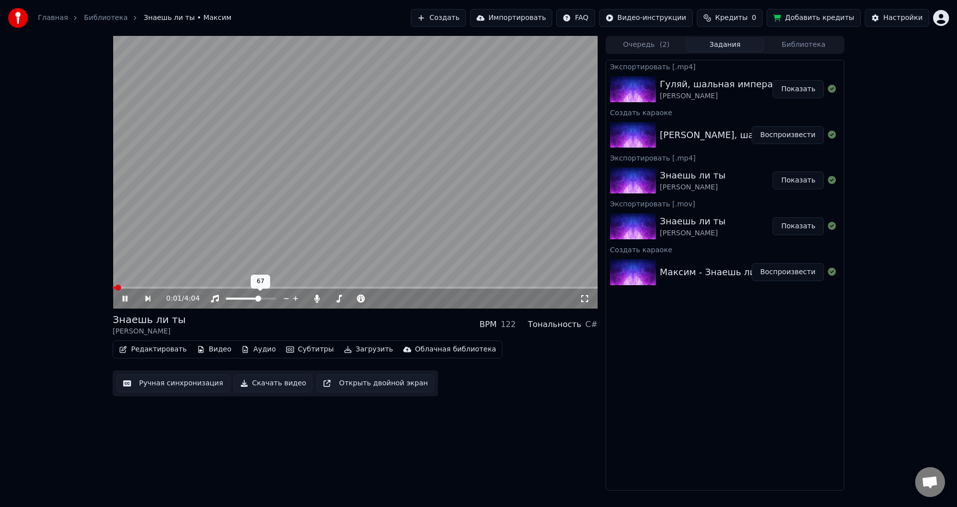
drag, startPoint x: 263, startPoint y: 296, endPoint x: 274, endPoint y: 302, distance: 13.2
click at [274, 302] on div at bounding box center [260, 298] width 80 height 10
click at [138, 287] on span at bounding box center [355, 288] width 485 height 2
click at [148, 286] on video at bounding box center [355, 172] width 485 height 273
click at [131, 302] on icon at bounding box center [132, 298] width 23 height 8
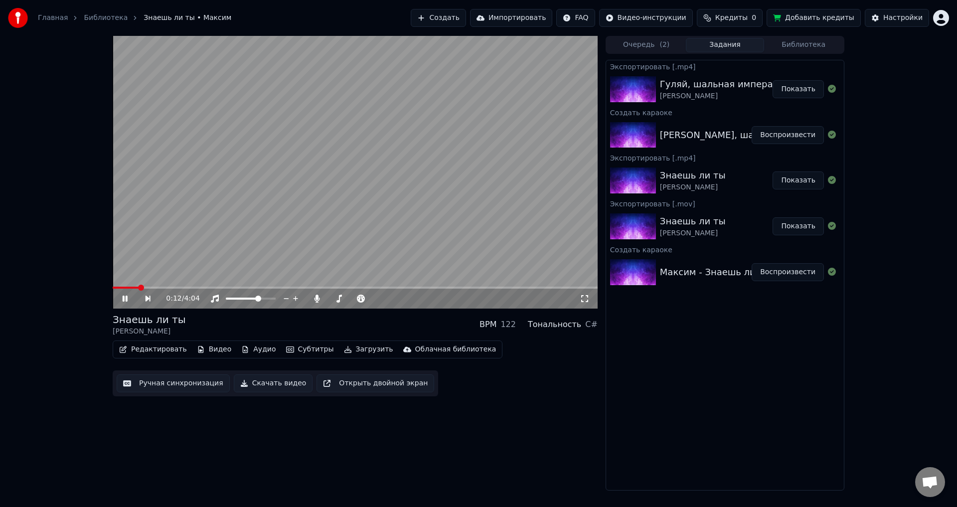
click at [126, 298] on icon at bounding box center [125, 298] width 5 height 6
